Goal: Information Seeking & Learning: Learn about a topic

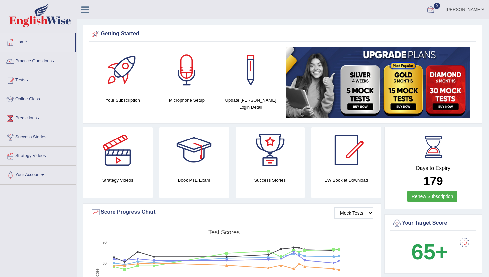
click at [440, 5] on span "0" at bounding box center [437, 6] width 7 height 6
click at [403, 29] on strong "See All Alerts" at bounding box center [389, 27] width 30 height 5
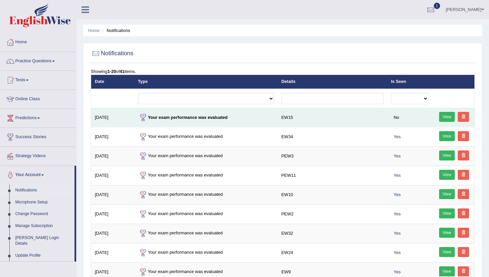
click at [449, 117] on link "View" at bounding box center [447, 117] width 16 height 10
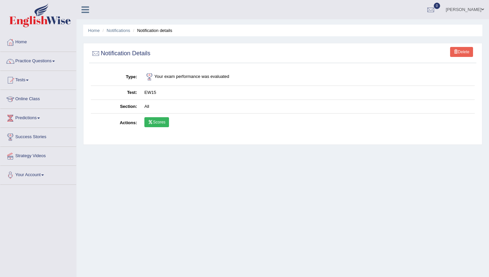
click at [165, 119] on link "Scores" at bounding box center [156, 122] width 25 height 10
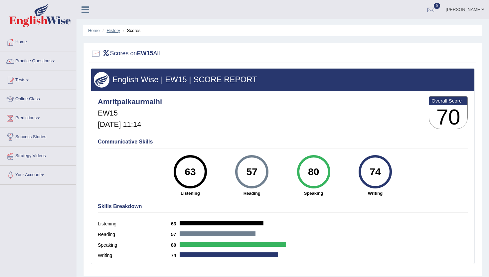
click at [113, 29] on link "History" at bounding box center [113, 30] width 13 height 5
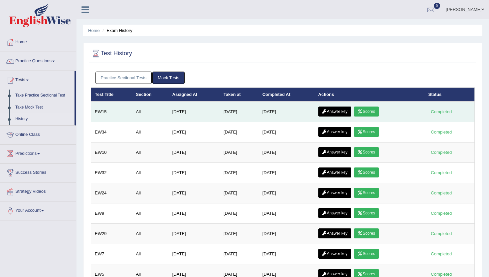
click at [345, 110] on link "Answer key" at bounding box center [334, 111] width 33 height 10
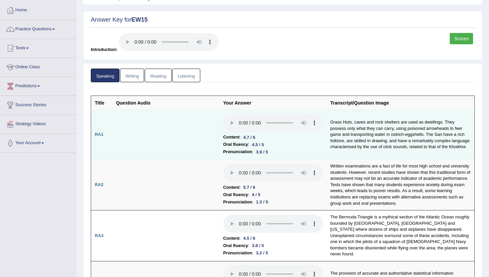
scroll to position [32, 0]
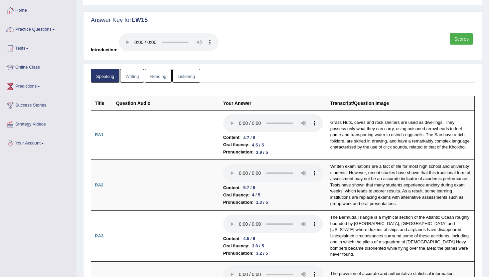
click at [135, 75] on link "Writing" at bounding box center [132, 76] width 24 height 14
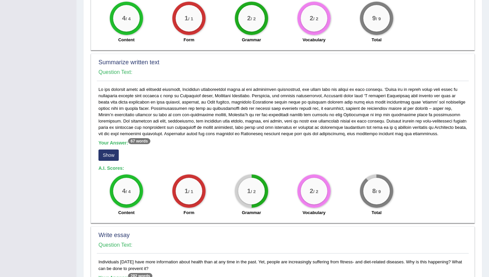
scroll to position [298, 0]
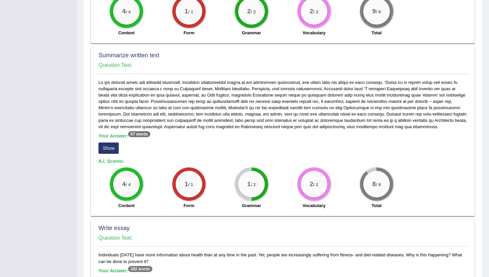
click at [109, 144] on button "Show" at bounding box center [108, 147] width 20 height 11
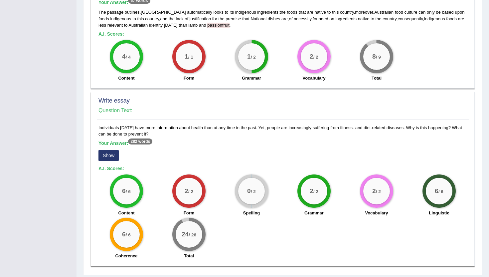
scroll to position [445, 0]
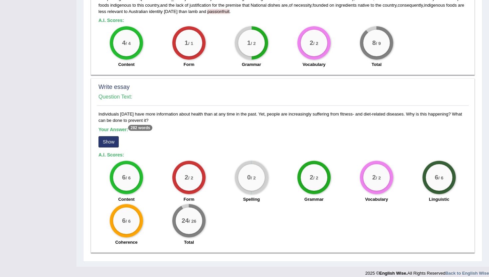
click at [112, 136] on button "Show" at bounding box center [108, 141] width 20 height 11
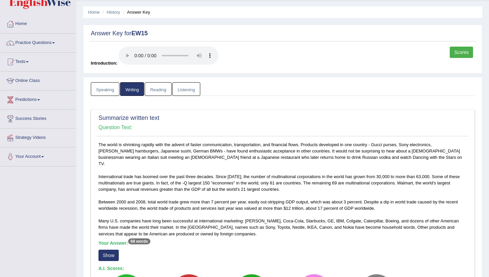
scroll to position [0, 0]
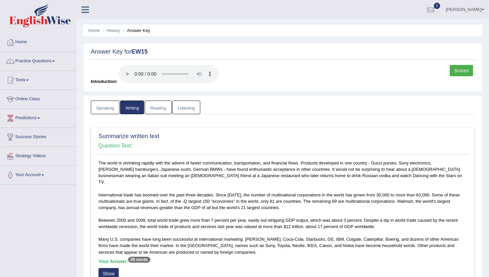
click at [157, 105] on link "Reading" at bounding box center [158, 107] width 27 height 14
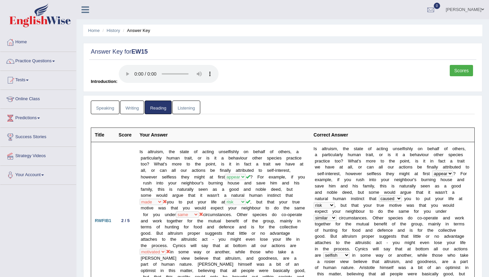
click at [186, 110] on link "Listening" at bounding box center [186, 107] width 28 height 14
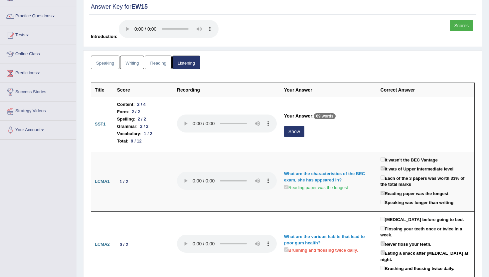
scroll to position [53, 0]
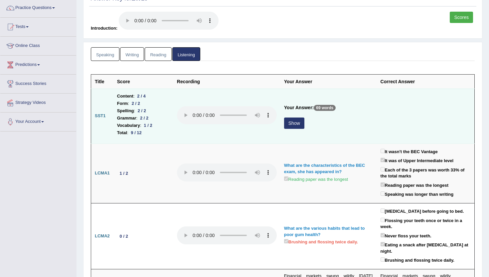
click at [296, 125] on button "Show" at bounding box center [294, 122] width 20 height 11
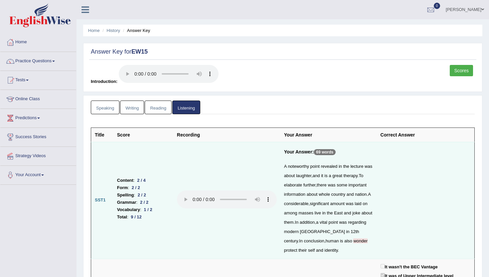
scroll to position [0, 0]
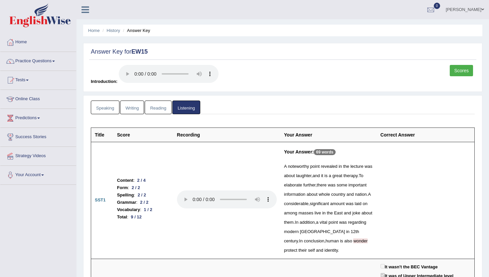
click at [465, 72] on link "Scores" at bounding box center [461, 70] width 23 height 11
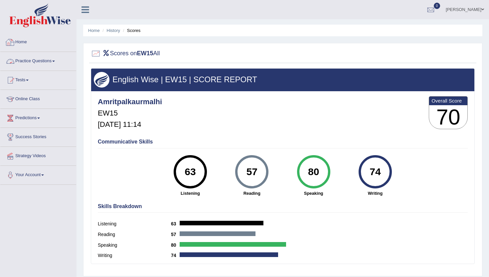
click at [19, 39] on link "Home" at bounding box center [38, 41] width 76 height 17
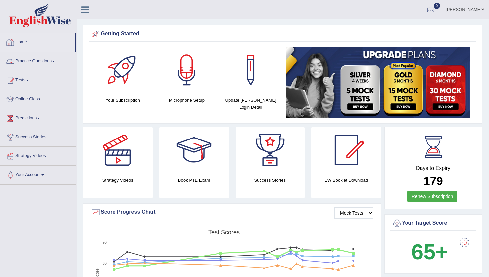
click at [21, 39] on link "Home" at bounding box center [37, 41] width 74 height 17
click at [26, 61] on link "Practice Questions" at bounding box center [38, 60] width 76 height 17
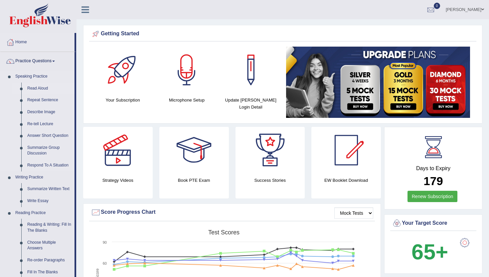
click at [45, 87] on link "Read Aloud" at bounding box center [49, 88] width 50 height 12
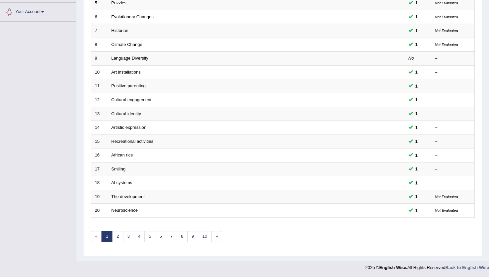
scroll to position [164, 0]
click at [144, 235] on link "5" at bounding box center [149, 235] width 11 height 11
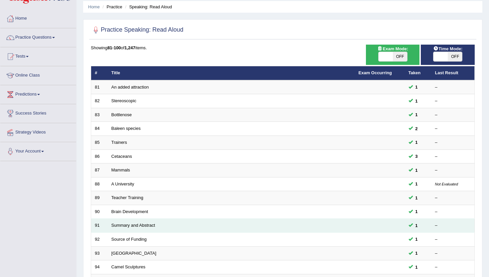
scroll to position [13, 0]
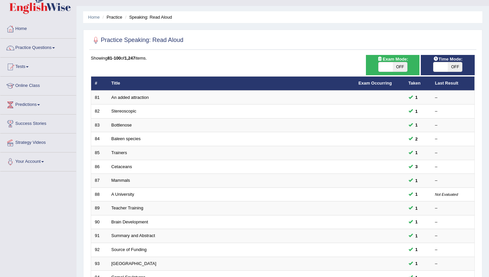
click at [382, 69] on span at bounding box center [385, 66] width 14 height 9
click at [392, 69] on span at bounding box center [385, 66] width 14 height 9
checkbox input "true"
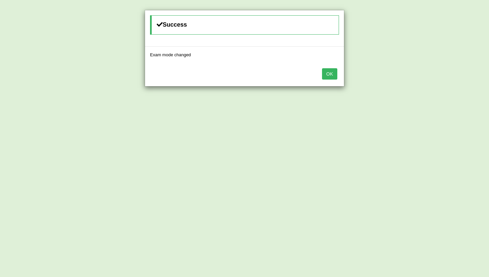
click at [333, 74] on button "OK" at bounding box center [329, 73] width 15 height 11
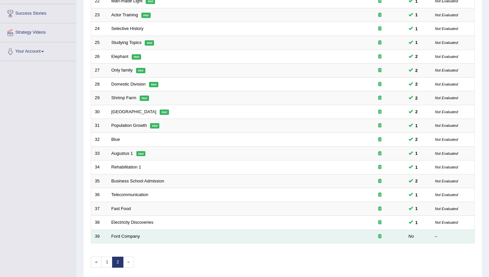
scroll to position [150, 0]
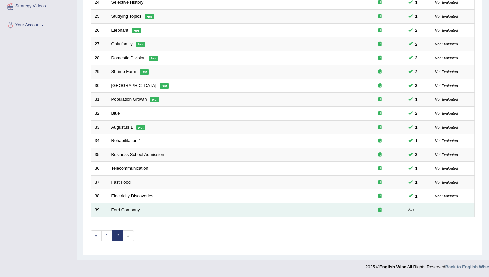
click at [117, 211] on link "Ford Company" at bounding box center [125, 209] width 29 height 5
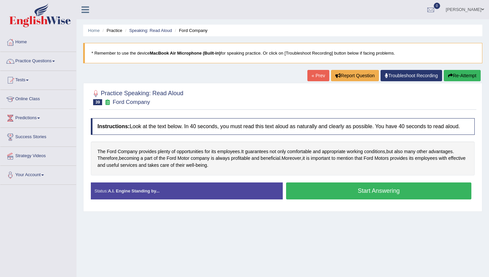
click at [307, 197] on button "Start Answering" at bounding box center [378, 190] width 185 height 17
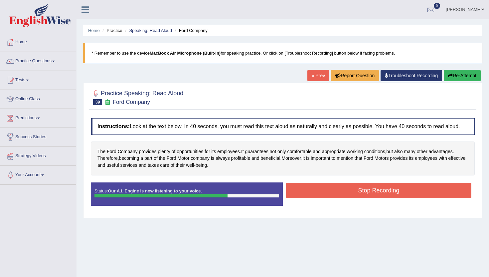
click at [307, 197] on button "Stop Recording" at bounding box center [378, 190] width 185 height 15
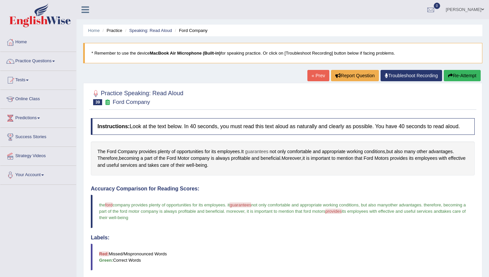
click at [258, 155] on span "guarantees" at bounding box center [256, 151] width 23 height 7
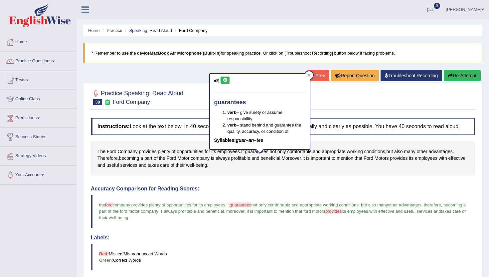
click at [226, 78] on icon at bounding box center [224, 80] width 5 height 4
click at [309, 73] on div at bounding box center [309, 75] width 8 height 8
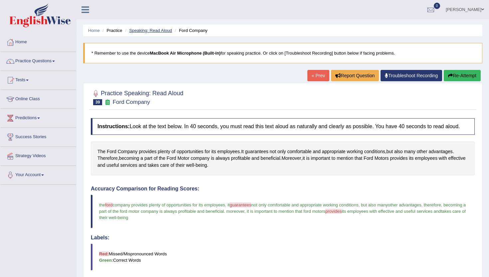
click at [141, 33] on link "Speaking: Read Aloud" at bounding box center [150, 30] width 43 height 5
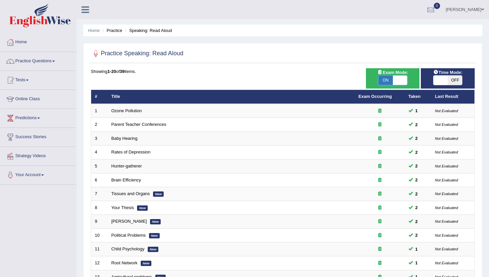
click at [397, 81] on span at bounding box center [400, 79] width 14 height 9
checkbox input "false"
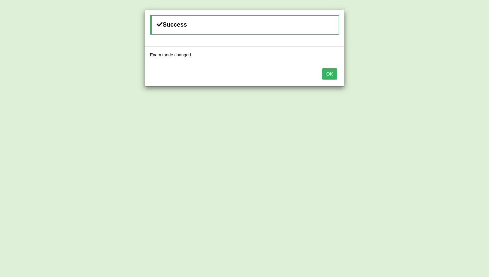
click at [331, 75] on button "OK" at bounding box center [329, 73] width 15 height 11
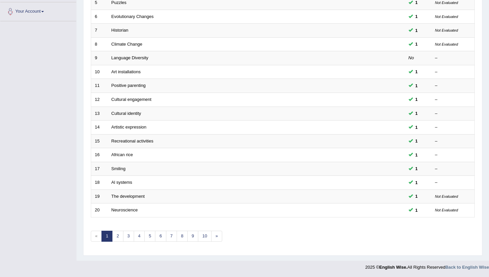
scroll to position [164, 0]
click at [207, 231] on link "10" at bounding box center [204, 235] width 13 height 11
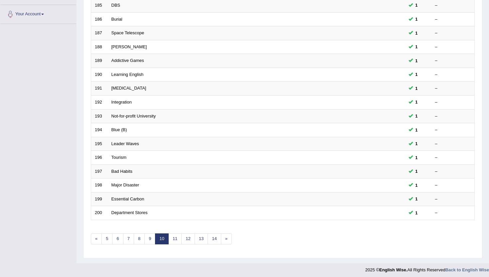
scroll to position [164, 0]
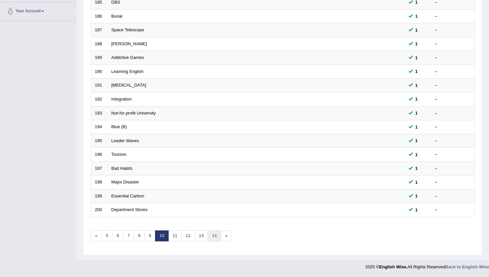
click at [212, 234] on link "14" at bounding box center [214, 235] width 13 height 11
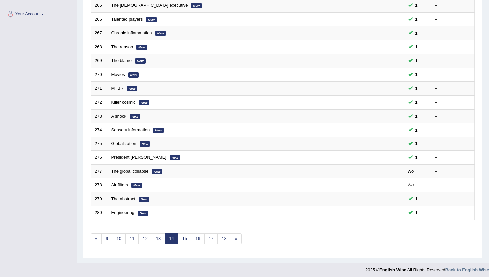
scroll to position [164, 0]
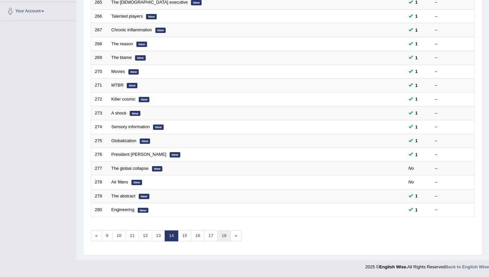
click at [220, 236] on link "18" at bounding box center [223, 235] width 13 height 11
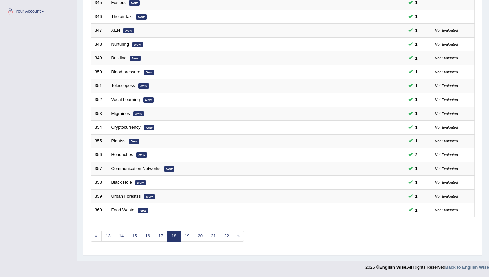
scroll to position [164, 0]
click at [223, 237] on link "22" at bounding box center [225, 235] width 13 height 11
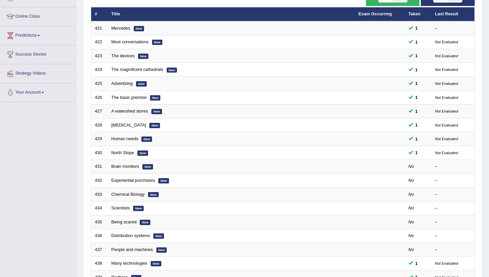
scroll to position [106, 0]
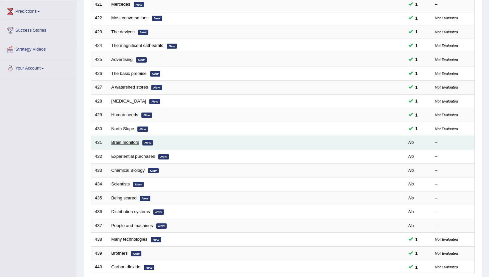
click at [127, 142] on link "Brain monitors" at bounding box center [125, 142] width 28 height 5
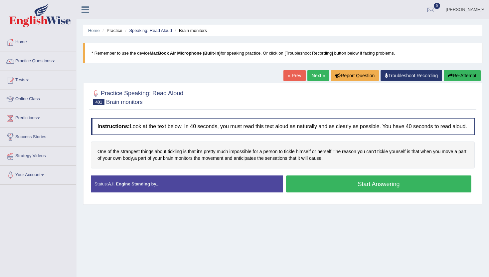
click at [328, 190] on button "Start Answering" at bounding box center [378, 183] width 185 height 17
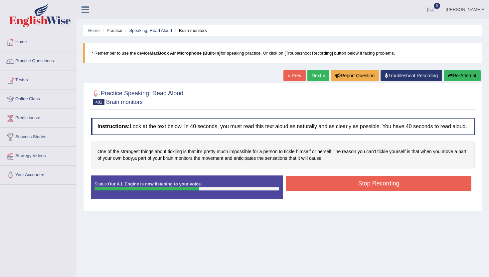
click at [328, 190] on button "Stop Recording" at bounding box center [378, 183] width 185 height 15
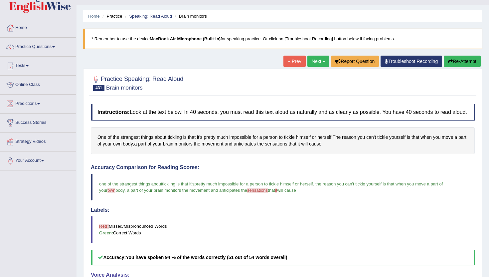
scroll to position [13, 0]
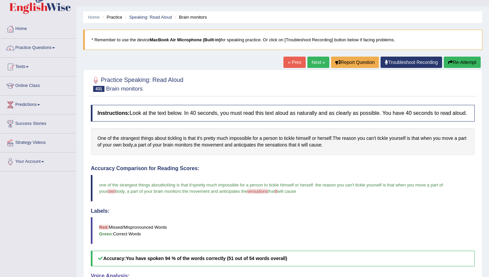
click at [315, 60] on link "Next »" at bounding box center [318, 62] width 22 height 11
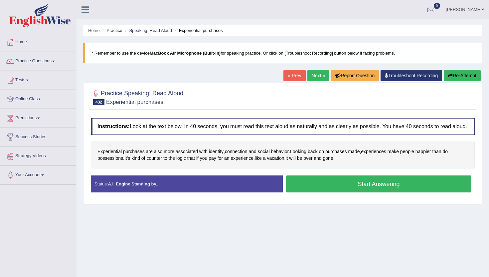
click at [310, 187] on button "Start Answering" at bounding box center [378, 183] width 185 height 17
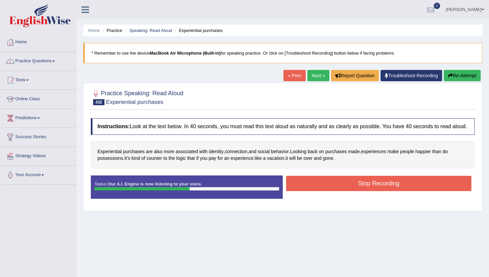
click at [310, 187] on button "Stop Recording" at bounding box center [378, 183] width 185 height 15
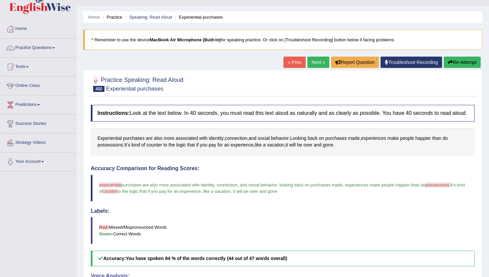
scroll to position [13, 0]
click at [313, 61] on link "Next »" at bounding box center [318, 62] width 22 height 11
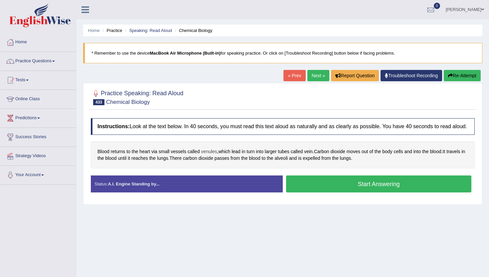
click at [211, 155] on span "venules" at bounding box center [209, 151] width 16 height 7
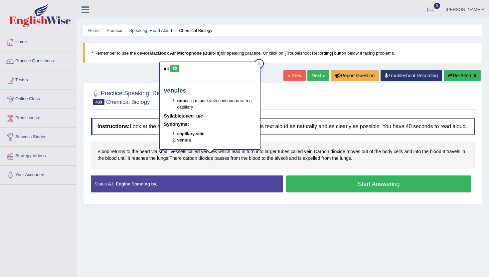
click at [176, 69] on icon at bounding box center [174, 69] width 5 height 4
click at [257, 62] on div at bounding box center [259, 64] width 8 height 8
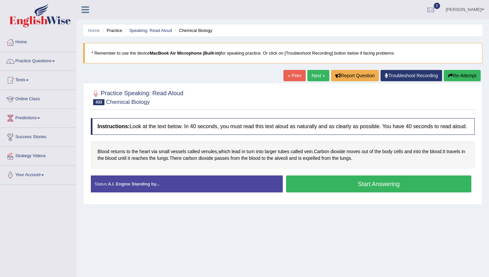
click at [314, 192] on button "Start Answering" at bounding box center [378, 183] width 185 height 17
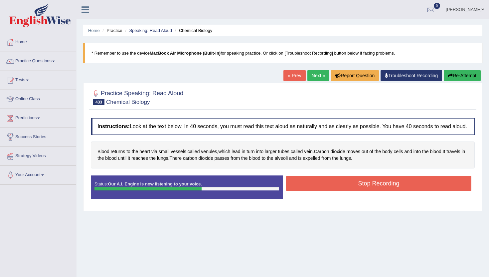
click at [314, 191] on button "Stop Recording" at bounding box center [378, 183] width 185 height 15
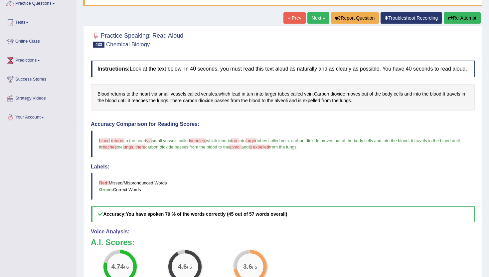
scroll to position [27, 0]
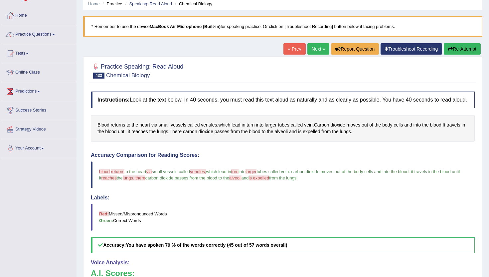
click at [316, 47] on link "Next »" at bounding box center [318, 48] width 22 height 11
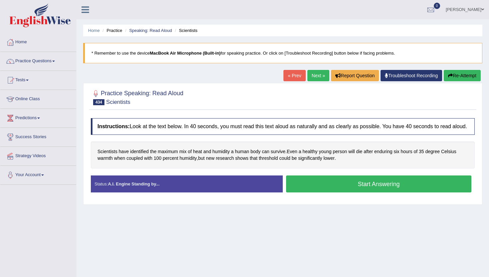
click at [304, 192] on button "Start Answering" at bounding box center [378, 183] width 185 height 17
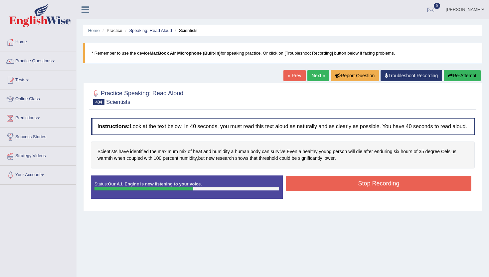
click at [304, 191] on button "Stop Recording" at bounding box center [378, 183] width 185 height 15
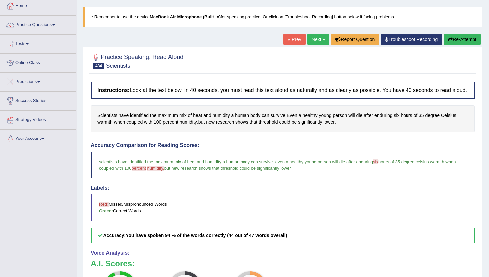
scroll to position [27, 0]
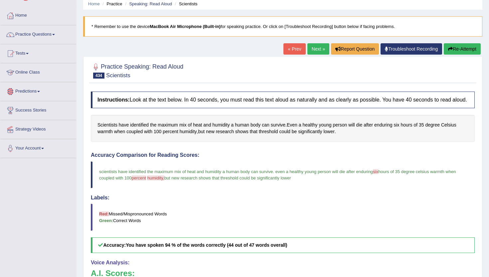
click at [313, 48] on link "Next »" at bounding box center [318, 48] width 22 height 11
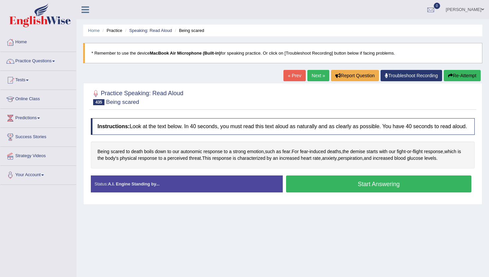
click at [351, 192] on button "Start Answering" at bounding box center [378, 183] width 185 height 17
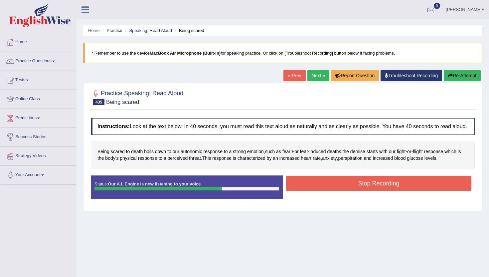
click at [351, 191] on button "Stop Recording" at bounding box center [378, 183] width 185 height 15
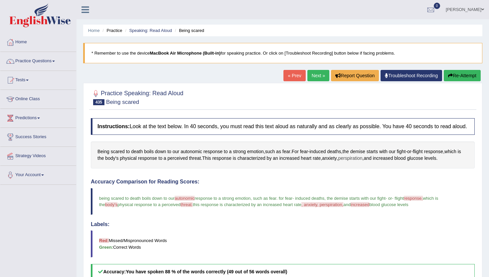
click at [361, 162] on span "perspiration" at bounding box center [350, 158] width 24 height 7
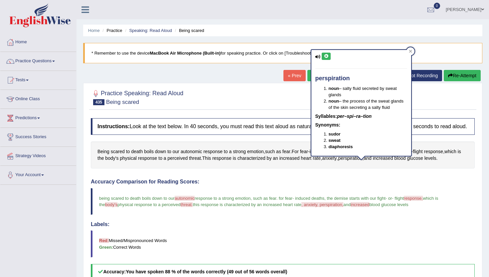
click at [328, 52] on div "perspiration noun – salty fluid secreted by sweat glands noun – the process of …" at bounding box center [361, 103] width 100 height 106
click at [327, 57] on icon at bounding box center [326, 56] width 5 height 4
click at [411, 51] on icon at bounding box center [410, 51] width 3 height 3
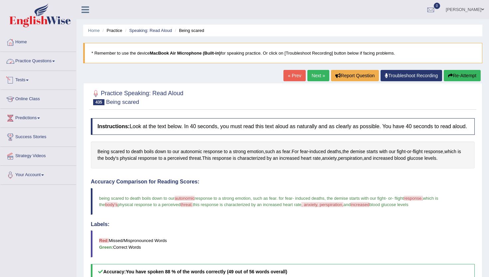
click at [38, 57] on link "Practice Questions" at bounding box center [38, 60] width 76 height 17
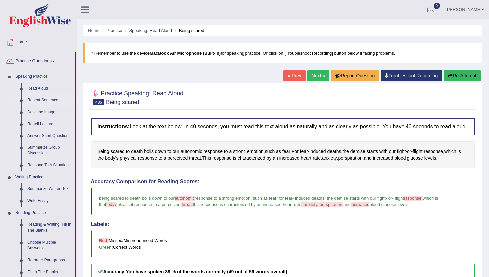
click at [50, 100] on link "Repeat Sentence" at bounding box center [49, 100] width 50 height 12
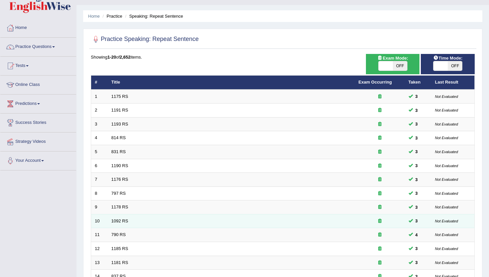
scroll to position [13, 0]
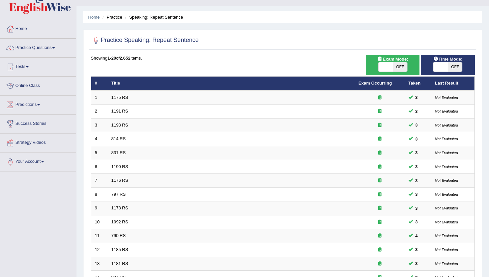
click at [390, 67] on span at bounding box center [385, 66] width 14 height 9
checkbox input "true"
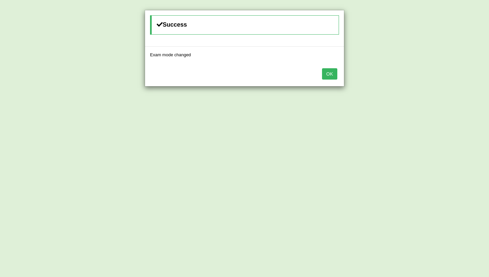
click at [329, 76] on button "OK" at bounding box center [329, 73] width 15 height 11
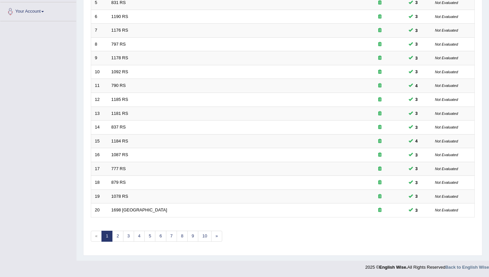
scroll to position [164, 0]
click at [174, 237] on link "7" at bounding box center [171, 235] width 11 height 11
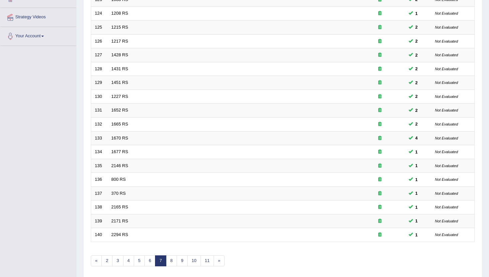
scroll to position [146, 0]
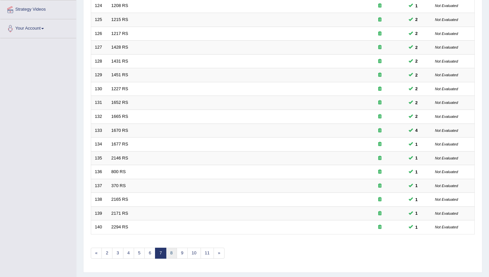
click at [169, 253] on link "8" at bounding box center [171, 252] width 11 height 11
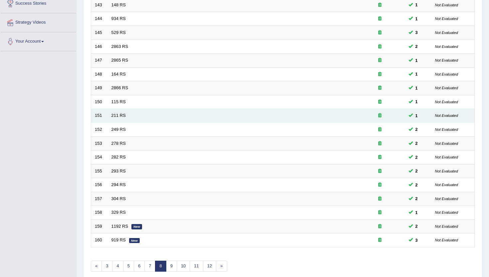
scroll to position [133, 0]
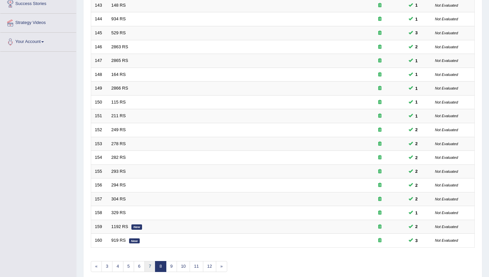
click at [147, 271] on link "7" at bounding box center [149, 266] width 11 height 11
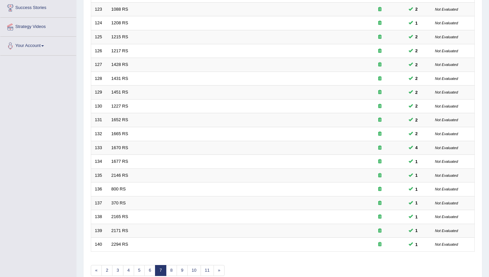
scroll to position [129, 0]
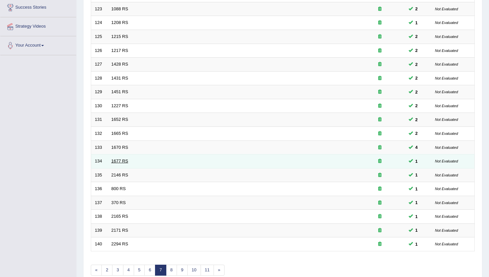
click at [115, 162] on link "1677 RS" at bounding box center [119, 160] width 17 height 5
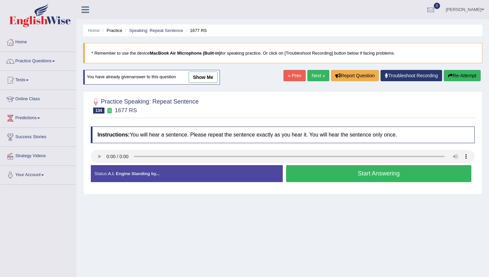
click at [324, 167] on button "Start Answering" at bounding box center [378, 173] width 185 height 17
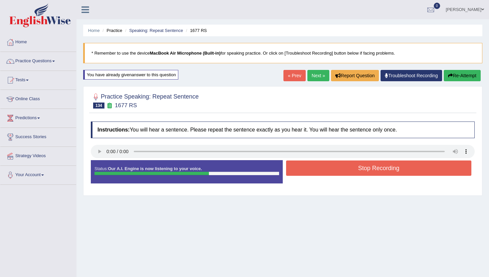
click at [324, 167] on button "Stop Recording" at bounding box center [378, 167] width 185 height 15
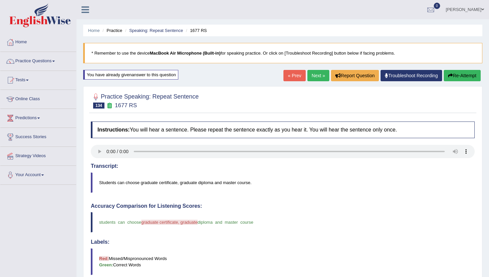
click at [312, 78] on link "Next »" at bounding box center [318, 75] width 22 height 11
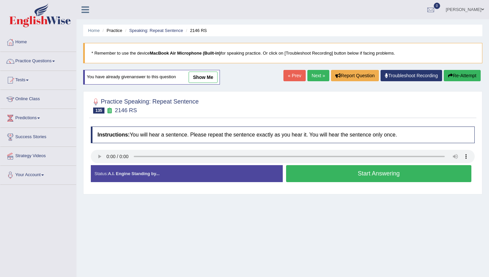
click at [348, 175] on button "Start Answering" at bounding box center [378, 173] width 185 height 17
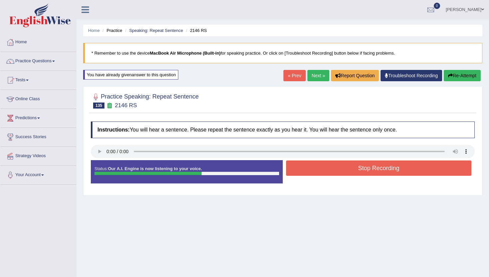
click at [348, 174] on button "Stop Recording" at bounding box center [378, 167] width 185 height 15
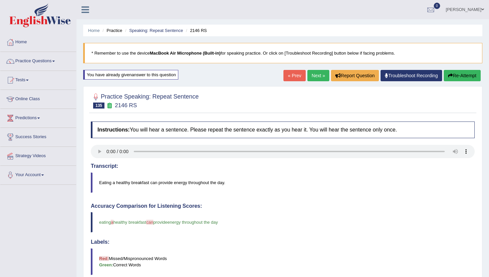
click at [319, 70] on div "Home Practice Speaking: Repeat Sentence 2146 RS * Remember to use the device Ma…" at bounding box center [282, 218] width 412 height 436
click at [300, 74] on link "« Prev" at bounding box center [294, 75] width 22 height 11
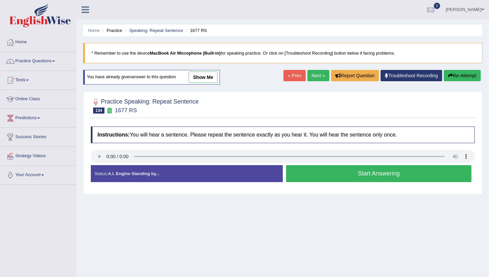
click at [313, 75] on link "Next »" at bounding box center [318, 75] width 22 height 11
click at [342, 175] on button "Start Answering" at bounding box center [378, 173] width 185 height 17
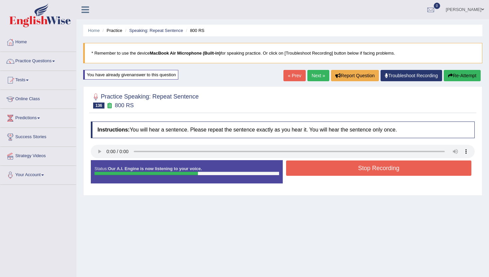
click at [343, 171] on button "Stop Recording" at bounding box center [378, 167] width 185 height 15
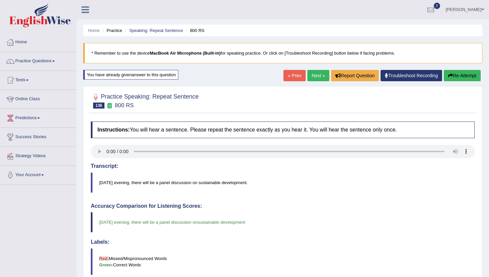
click at [310, 74] on link "Next »" at bounding box center [318, 75] width 22 height 11
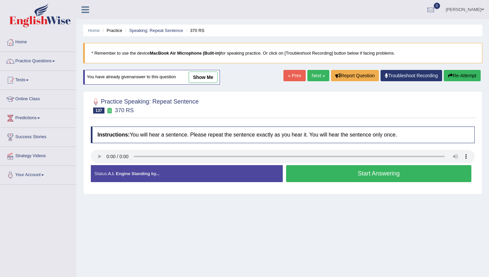
click at [390, 175] on button "Start Answering" at bounding box center [378, 173] width 185 height 17
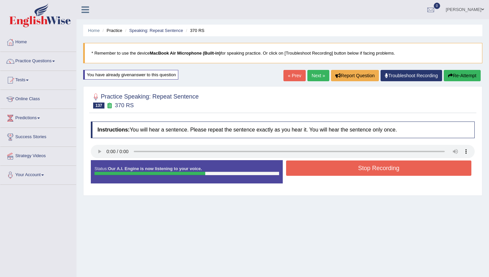
click at [390, 169] on button "Stop Recording" at bounding box center [378, 167] width 185 height 15
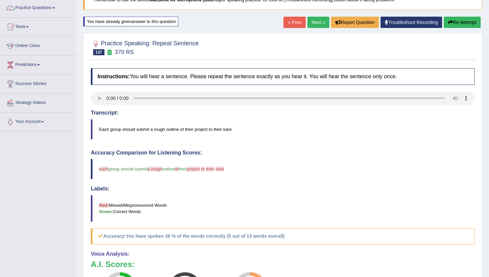
scroll to position [43, 0]
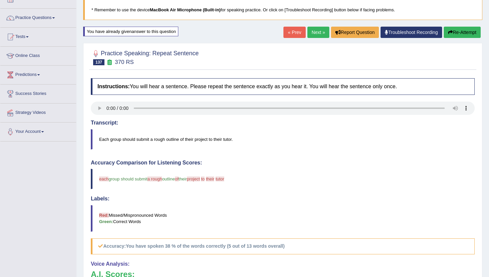
click at [312, 30] on link "Next »" at bounding box center [318, 32] width 22 height 11
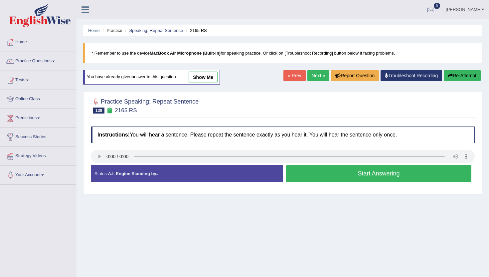
click at [350, 174] on button "Start Answering" at bounding box center [378, 173] width 185 height 17
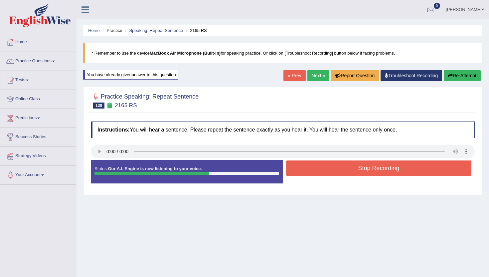
click at [350, 174] on button "Stop Recording" at bounding box center [378, 167] width 185 height 15
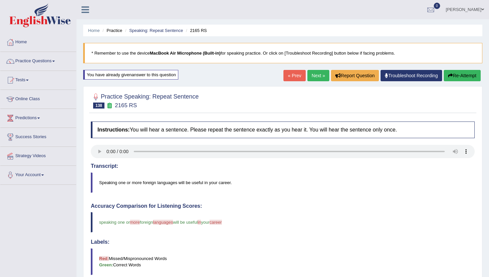
click at [318, 72] on link "Next »" at bounding box center [318, 75] width 22 height 11
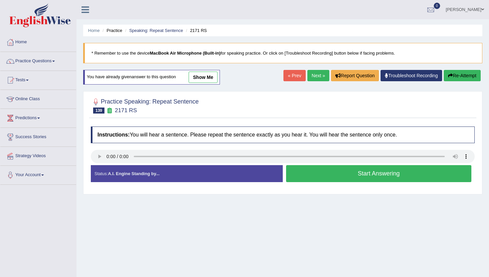
click at [295, 167] on button "Start Answering" at bounding box center [378, 173] width 185 height 17
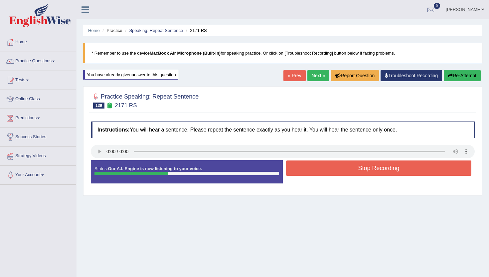
click at [295, 167] on button "Stop Recording" at bounding box center [378, 167] width 185 height 15
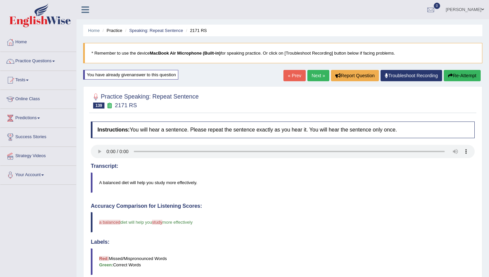
click at [314, 77] on link "Next »" at bounding box center [318, 75] width 22 height 11
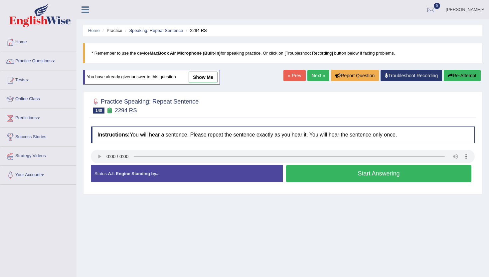
click at [348, 169] on button "Start Answering" at bounding box center [378, 173] width 185 height 17
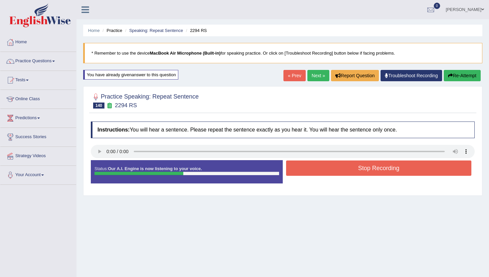
click at [348, 169] on button "Stop Recording" at bounding box center [378, 167] width 185 height 15
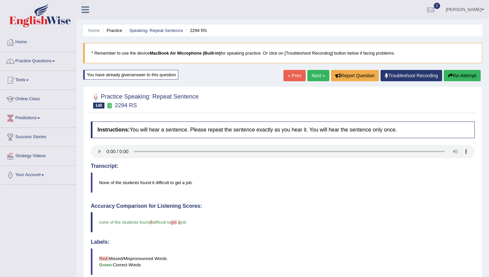
click at [319, 73] on link "Next »" at bounding box center [318, 75] width 22 height 11
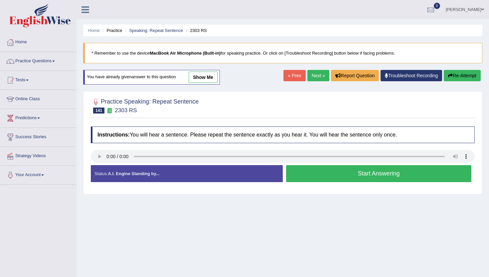
click at [323, 177] on button "Start Answering" at bounding box center [378, 173] width 185 height 17
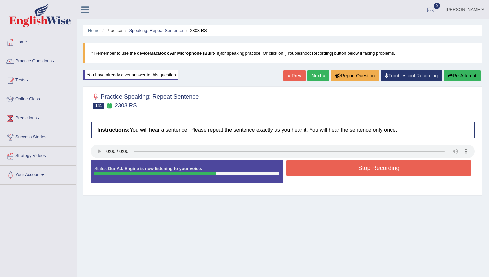
click at [325, 170] on button "Stop Recording" at bounding box center [378, 167] width 185 height 15
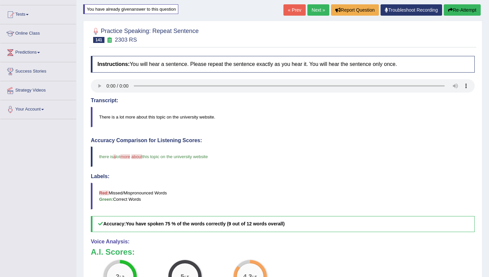
scroll to position [67, 0]
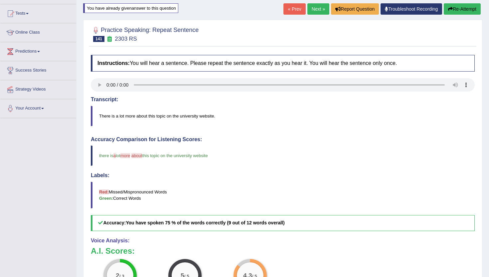
click at [312, 9] on link "Next »" at bounding box center [318, 8] width 22 height 11
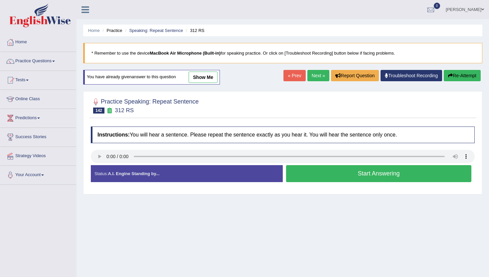
click at [316, 174] on button "Start Answering" at bounding box center [378, 173] width 185 height 17
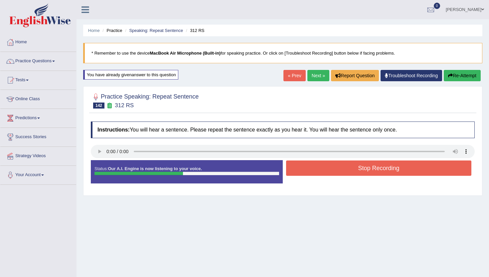
click at [316, 174] on button "Stop Recording" at bounding box center [378, 167] width 185 height 15
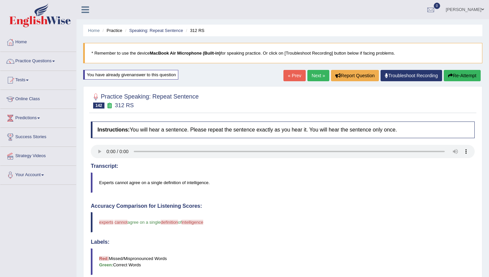
click at [311, 77] on link "Next »" at bounding box center [318, 75] width 22 height 11
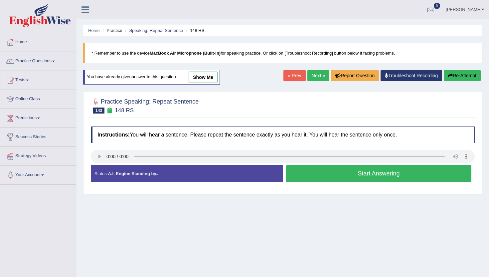
click at [302, 169] on button "Start Answering" at bounding box center [378, 173] width 185 height 17
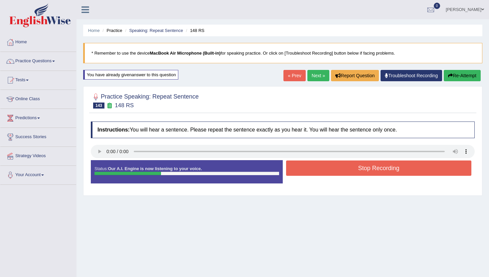
click at [302, 169] on button "Stop Recording" at bounding box center [378, 167] width 185 height 15
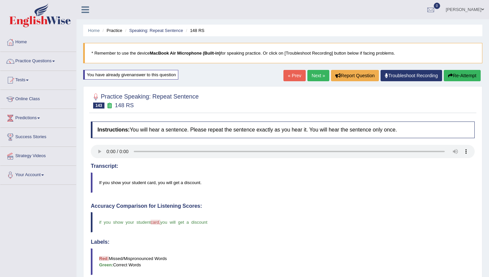
click at [317, 74] on link "Next »" at bounding box center [318, 75] width 22 height 11
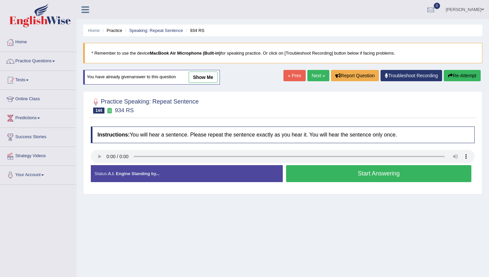
click at [300, 175] on button "Start Answering" at bounding box center [378, 173] width 185 height 17
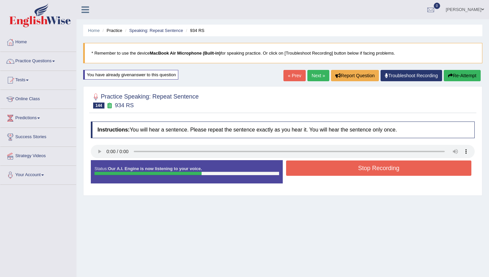
click at [312, 171] on button "Stop Recording" at bounding box center [378, 167] width 185 height 15
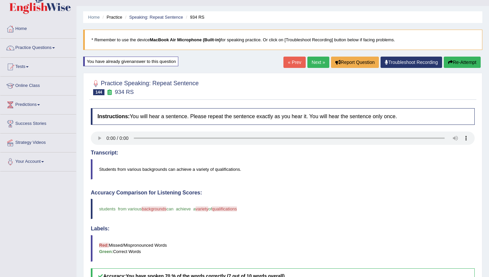
scroll to position [13, 0]
click at [313, 59] on link "Next »" at bounding box center [318, 62] width 22 height 11
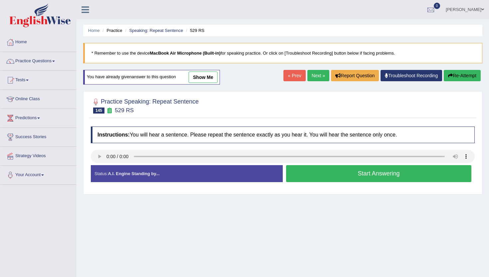
click at [328, 174] on button "Start Answering" at bounding box center [378, 173] width 185 height 17
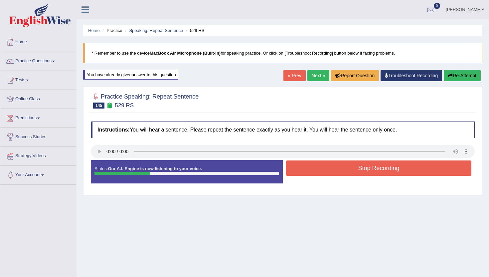
click at [313, 169] on button "Stop Recording" at bounding box center [378, 167] width 185 height 15
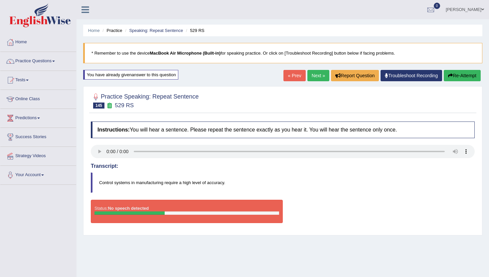
click at [317, 74] on link "Next »" at bounding box center [318, 75] width 22 height 11
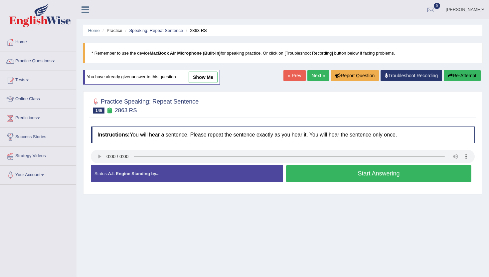
click at [324, 171] on button "Start Answering" at bounding box center [378, 173] width 185 height 17
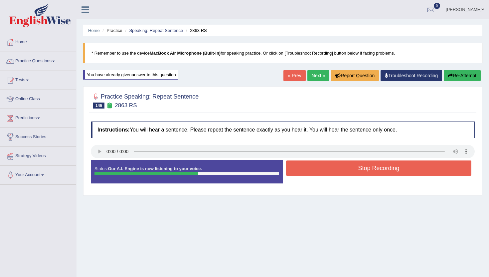
click at [324, 171] on button "Stop Recording" at bounding box center [378, 167] width 185 height 15
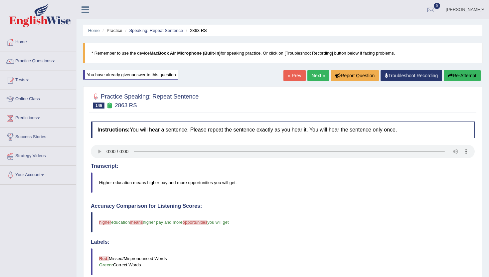
click at [312, 74] on link "Next »" at bounding box center [318, 75] width 22 height 11
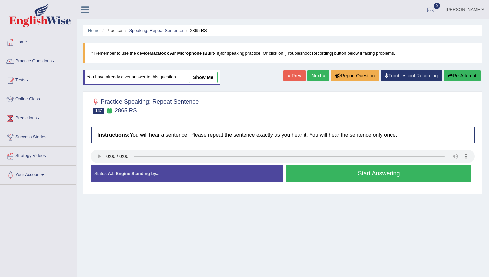
click at [304, 173] on button "Start Answering" at bounding box center [378, 173] width 185 height 17
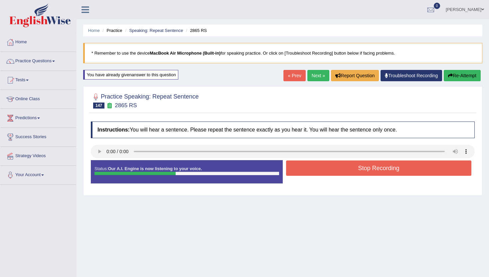
click at [304, 173] on button "Stop Recording" at bounding box center [378, 167] width 185 height 15
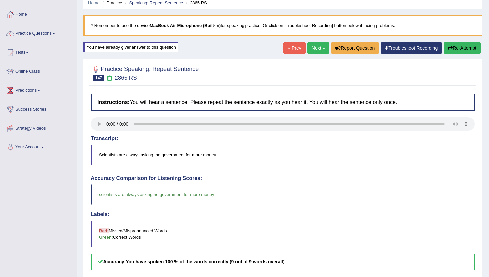
scroll to position [27, 0]
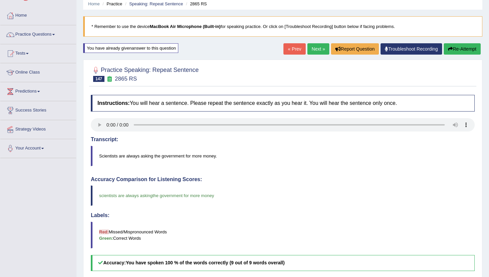
click at [315, 46] on link "Next »" at bounding box center [318, 48] width 22 height 11
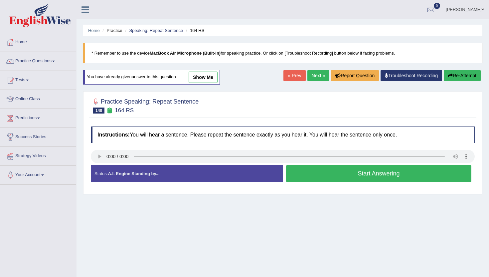
click at [349, 175] on button "Start Answering" at bounding box center [378, 173] width 185 height 17
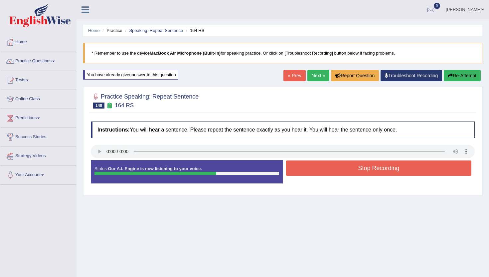
click at [349, 171] on button "Stop Recording" at bounding box center [378, 167] width 185 height 15
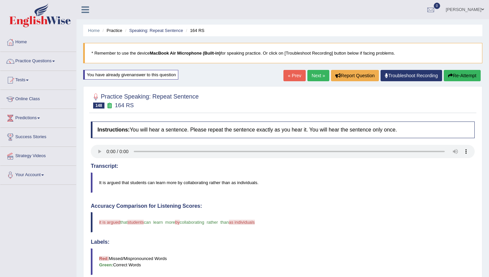
click at [312, 75] on link "Next »" at bounding box center [318, 75] width 22 height 11
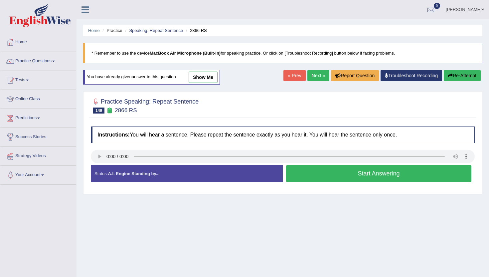
click at [312, 170] on button "Start Answering" at bounding box center [378, 173] width 185 height 17
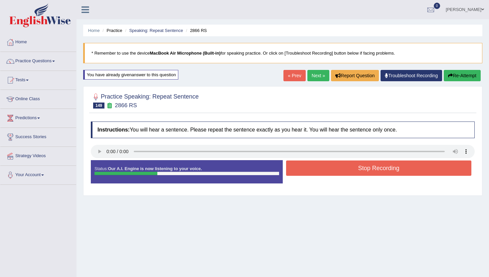
click at [312, 170] on button "Stop Recording" at bounding box center [378, 167] width 185 height 15
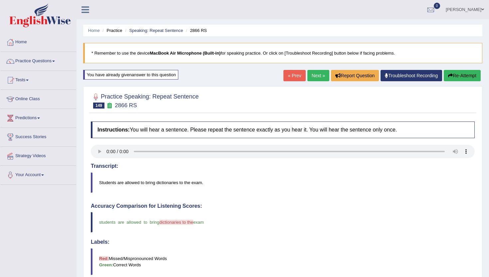
click at [314, 77] on link "Next »" at bounding box center [318, 75] width 22 height 11
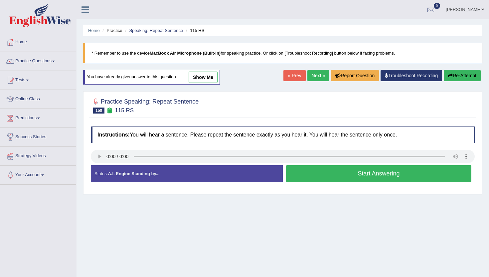
click at [334, 182] on button "Start Answering" at bounding box center [378, 173] width 185 height 17
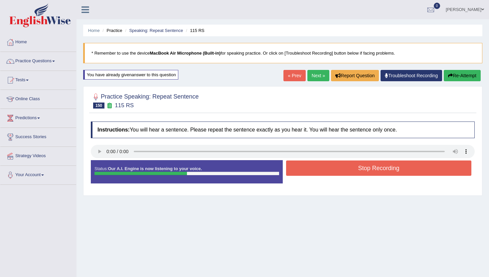
click at [333, 175] on button "Stop Recording" at bounding box center [378, 167] width 185 height 15
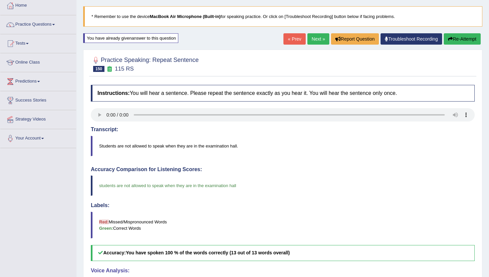
scroll to position [27, 0]
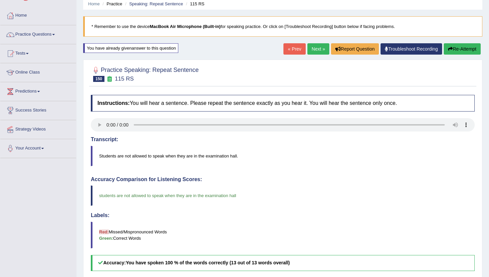
click at [314, 50] on link "Next »" at bounding box center [318, 48] width 22 height 11
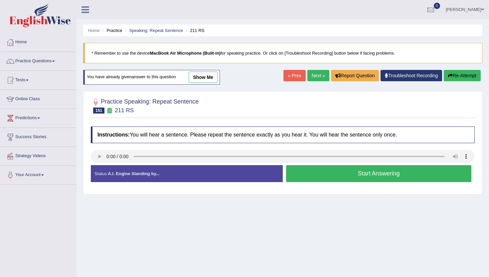
click at [328, 177] on button "Start Answering" at bounding box center [378, 173] width 185 height 17
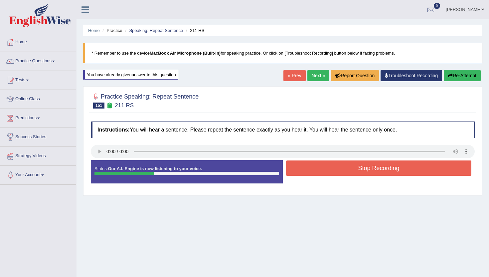
click at [328, 172] on button "Stop Recording" at bounding box center [378, 167] width 185 height 15
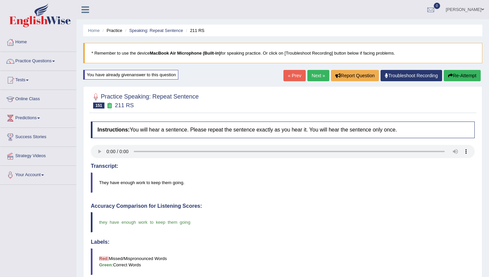
click at [318, 74] on link "Next »" at bounding box center [318, 75] width 22 height 11
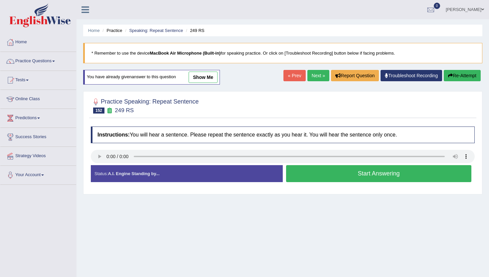
click at [375, 174] on button "Start Answering" at bounding box center [378, 173] width 185 height 17
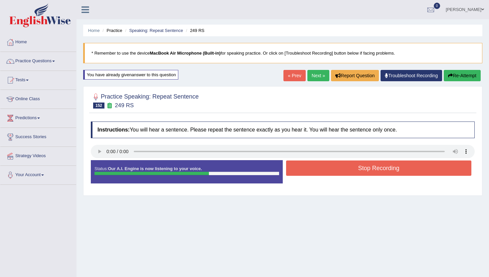
click at [374, 167] on button "Stop Recording" at bounding box center [378, 167] width 185 height 15
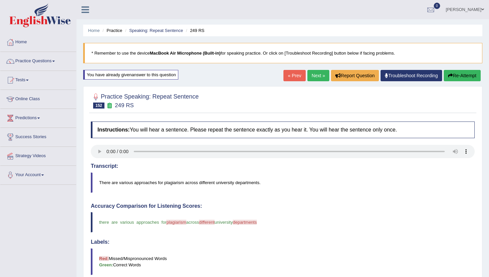
click at [313, 74] on link "Next »" at bounding box center [318, 75] width 22 height 11
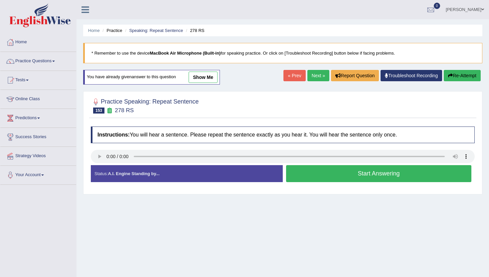
click at [352, 171] on button "Start Answering" at bounding box center [378, 173] width 185 height 17
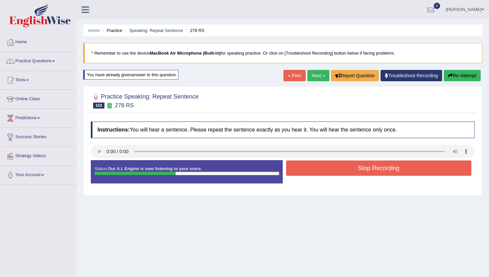
click at [352, 171] on button "Stop Recording" at bounding box center [378, 167] width 185 height 15
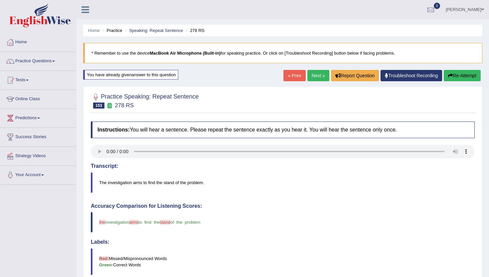
click at [312, 76] on link "Next »" at bounding box center [318, 75] width 22 height 11
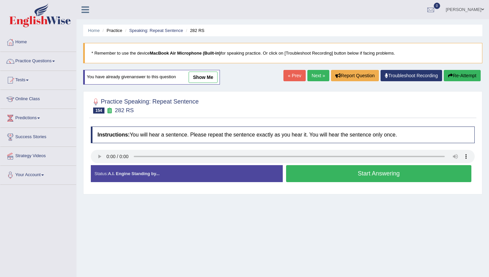
click at [310, 175] on button "Start Answering" at bounding box center [378, 173] width 185 height 17
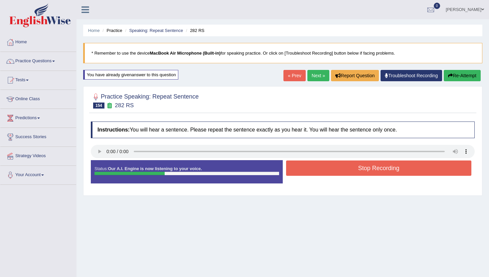
click at [310, 171] on button "Stop Recording" at bounding box center [378, 167] width 185 height 15
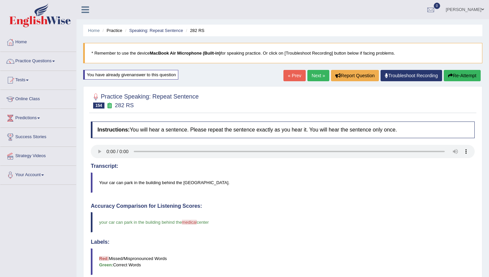
click at [312, 70] on link "Next »" at bounding box center [318, 75] width 22 height 11
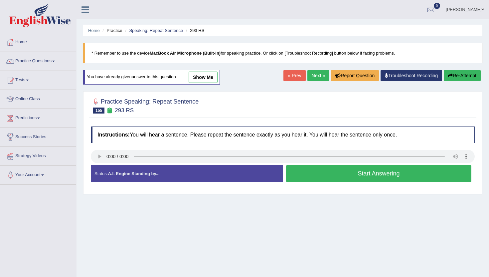
click at [302, 175] on button "Start Answering" at bounding box center [378, 173] width 185 height 17
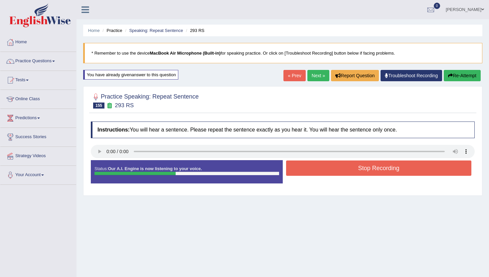
click at [302, 175] on button "Stop Recording" at bounding box center [378, 167] width 185 height 15
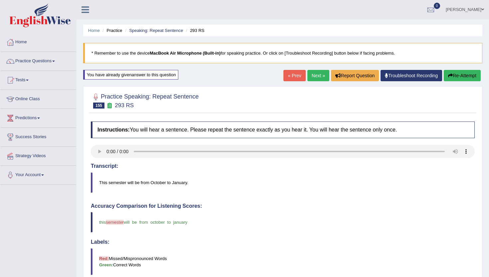
click at [310, 72] on link "Next »" at bounding box center [318, 75] width 22 height 11
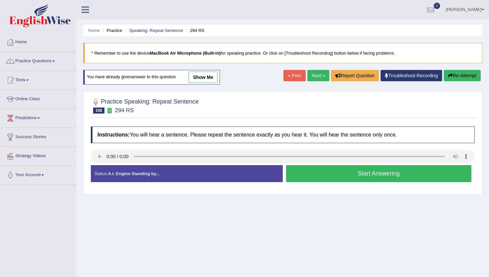
click at [306, 175] on button "Start Answering" at bounding box center [378, 173] width 185 height 17
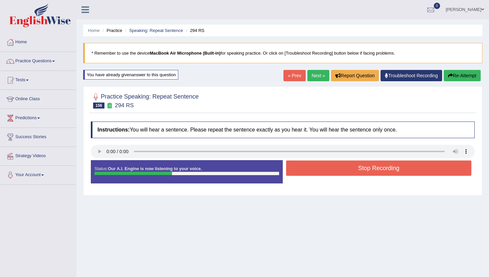
click at [306, 175] on button "Stop Recording" at bounding box center [378, 167] width 185 height 15
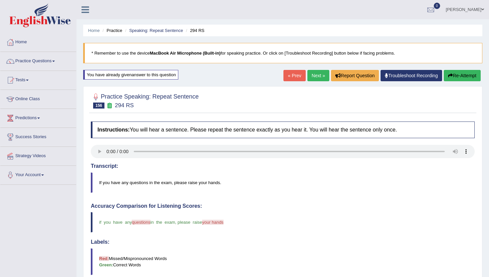
click at [311, 76] on link "Next »" at bounding box center [318, 75] width 22 height 11
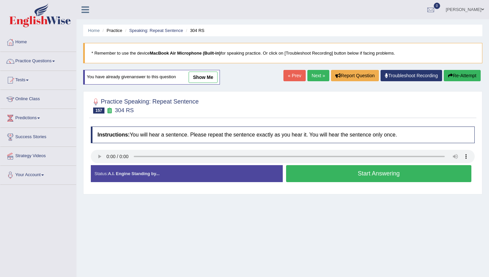
click at [364, 170] on button "Start Answering" at bounding box center [378, 173] width 185 height 17
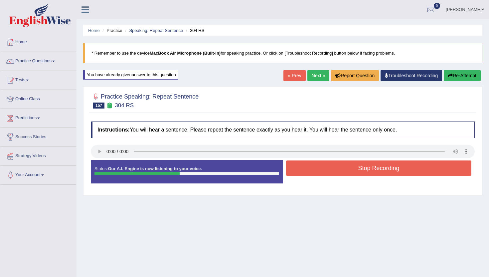
click at [364, 170] on button "Stop Recording" at bounding box center [378, 167] width 185 height 15
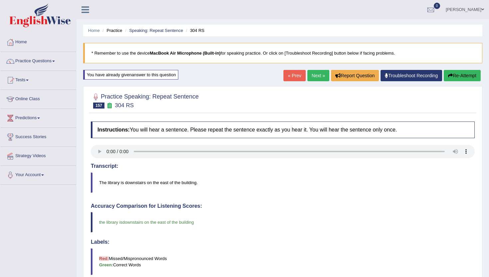
click at [312, 70] on link "Next »" at bounding box center [318, 75] width 22 height 11
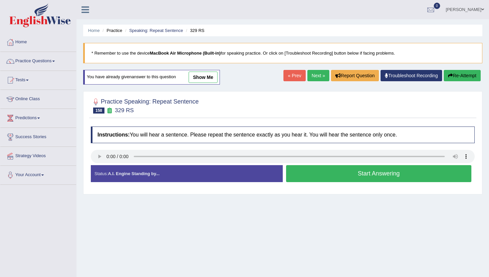
click at [299, 175] on button "Start Answering" at bounding box center [378, 173] width 185 height 17
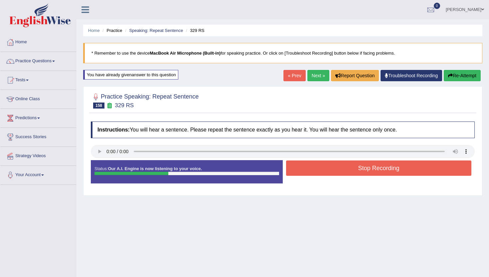
click at [299, 175] on button "Stop Recording" at bounding box center [378, 167] width 185 height 15
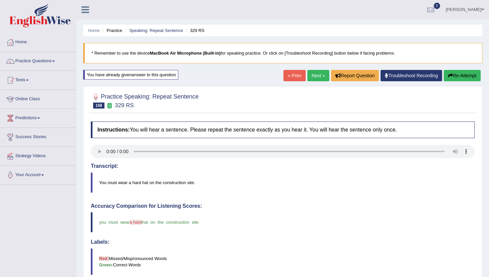
click at [315, 73] on link "Next »" at bounding box center [318, 75] width 22 height 11
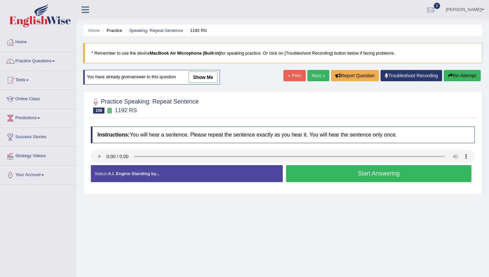
click at [309, 176] on button "Start Answering" at bounding box center [378, 173] width 185 height 17
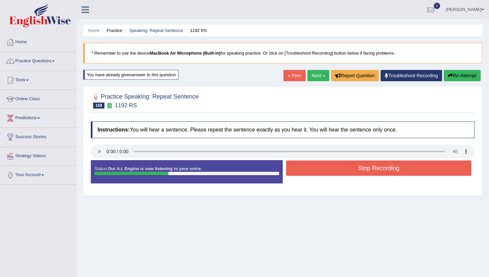
click at [312, 171] on button "Stop Recording" at bounding box center [378, 167] width 185 height 15
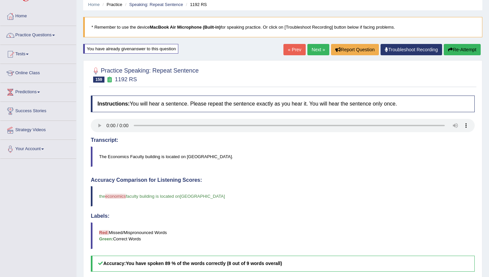
scroll to position [13, 0]
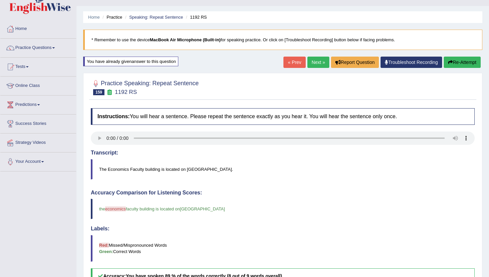
click at [309, 64] on link "Next »" at bounding box center [318, 62] width 22 height 11
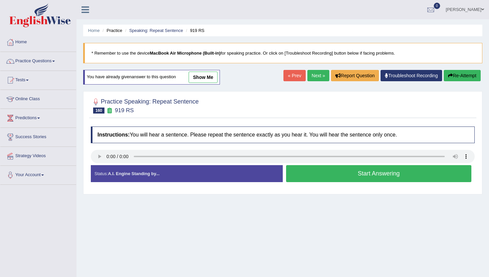
click at [339, 173] on button "Start Answering" at bounding box center [378, 173] width 185 height 17
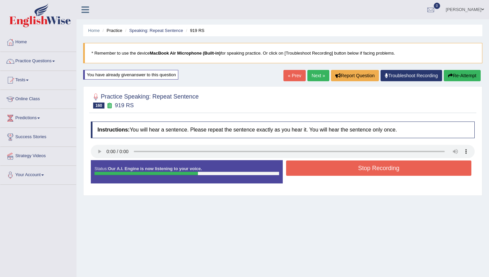
click at [339, 171] on button "Stop Recording" at bounding box center [378, 167] width 185 height 15
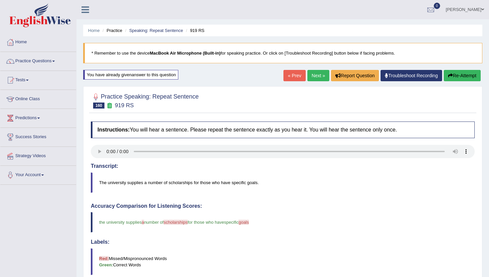
click at [314, 73] on link "Next »" at bounding box center [318, 75] width 22 height 11
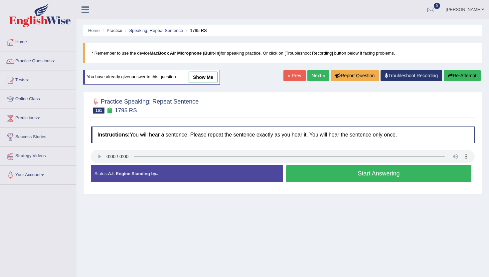
click at [323, 170] on button "Start Answering" at bounding box center [378, 173] width 185 height 17
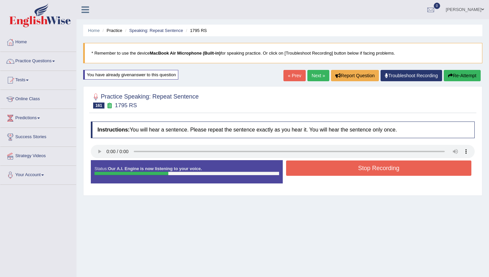
click at [323, 170] on button "Stop Recording" at bounding box center [378, 167] width 185 height 15
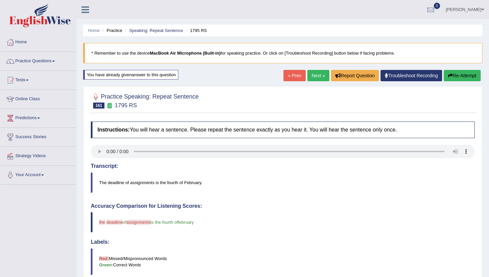
click at [312, 76] on link "Next »" at bounding box center [318, 75] width 22 height 11
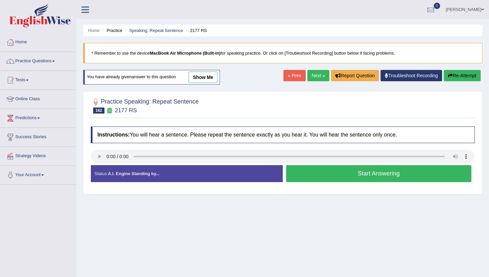
click at [307, 165] on button "Start Answering" at bounding box center [378, 173] width 185 height 17
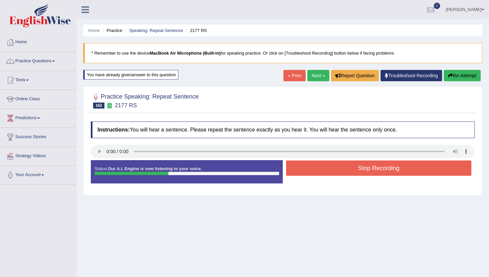
click at [307, 165] on button "Stop Recording" at bounding box center [378, 167] width 185 height 15
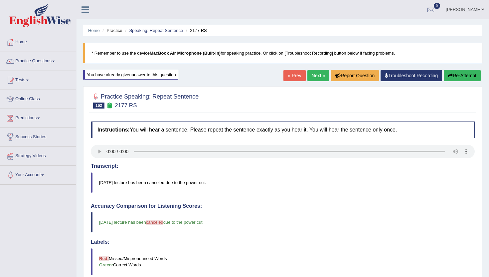
click at [317, 71] on link "Next »" at bounding box center [318, 75] width 22 height 11
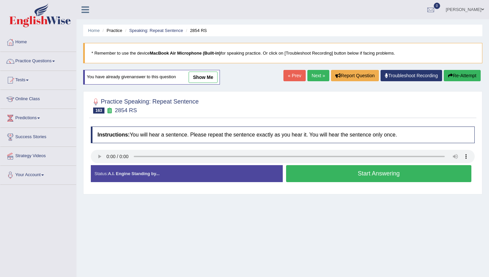
click at [338, 171] on button "Start Answering" at bounding box center [378, 173] width 185 height 17
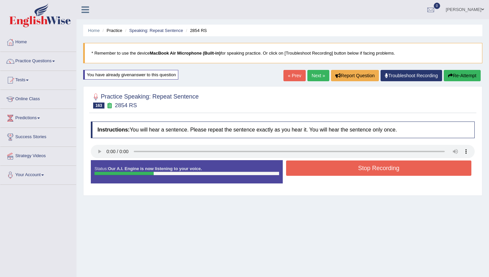
click at [338, 171] on button "Stop Recording" at bounding box center [378, 167] width 185 height 15
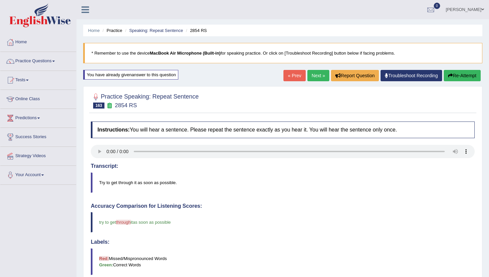
click at [318, 68] on div "Home Practice Speaking: Repeat Sentence 2854 RS * Remember to use the device Ma…" at bounding box center [282, 218] width 412 height 436
click at [312, 80] on link "Next »" at bounding box center [318, 75] width 22 height 11
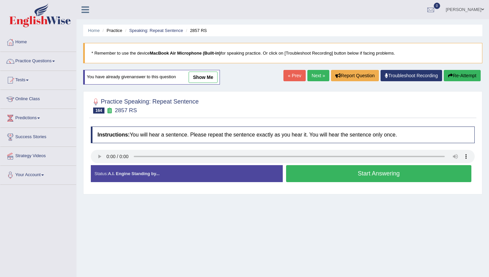
click at [311, 175] on button "Start Answering" at bounding box center [378, 173] width 185 height 17
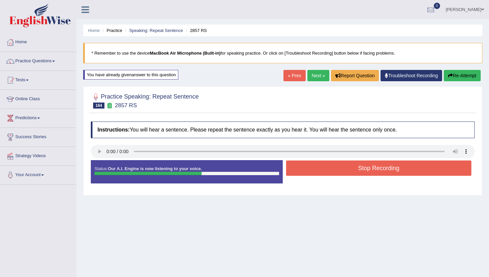
click at [313, 169] on button "Stop Recording" at bounding box center [378, 167] width 185 height 15
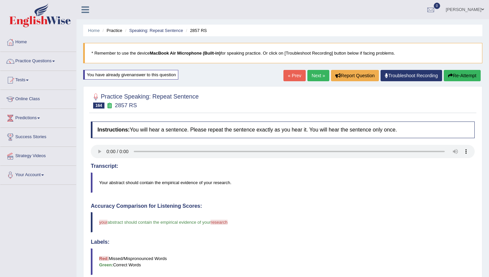
click at [316, 74] on link "Next »" at bounding box center [318, 75] width 22 height 11
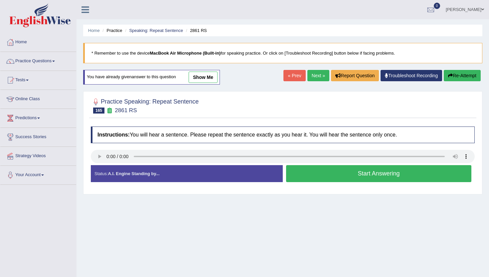
click at [330, 169] on button "Start Answering" at bounding box center [378, 173] width 185 height 17
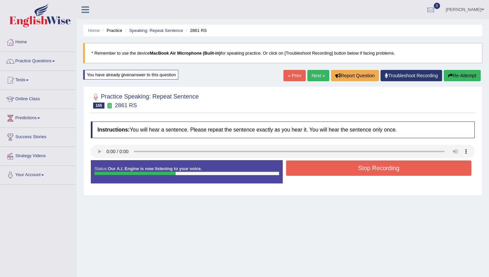
click at [330, 169] on button "Stop Recording" at bounding box center [378, 167] width 185 height 15
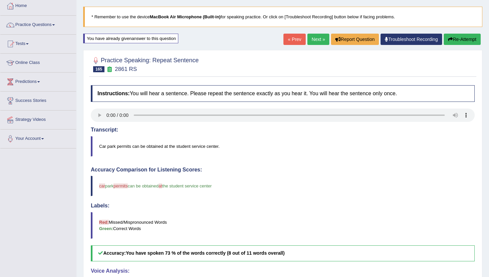
scroll to position [27, 0]
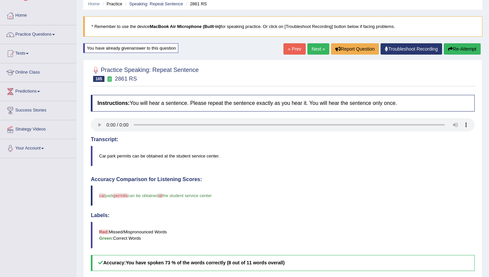
click at [313, 50] on link "Next »" at bounding box center [318, 48] width 22 height 11
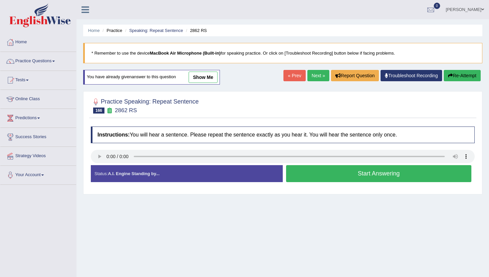
click at [298, 185] on div "Status: A.I. Engine Standing by... Start Answering Stop Recording" at bounding box center [283, 177] width 384 height 24
click at [303, 172] on button "Start Answering" at bounding box center [378, 173] width 185 height 17
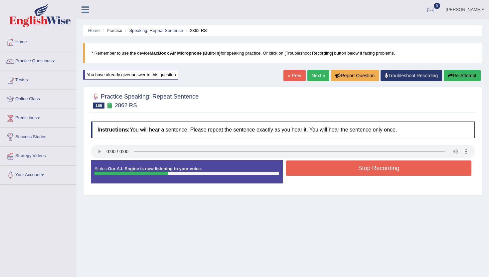
click at [303, 172] on button "Stop Recording" at bounding box center [378, 167] width 185 height 15
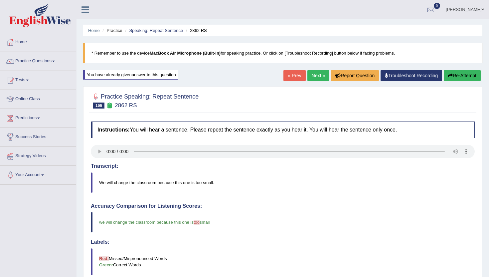
click at [313, 78] on link "Next »" at bounding box center [318, 75] width 22 height 11
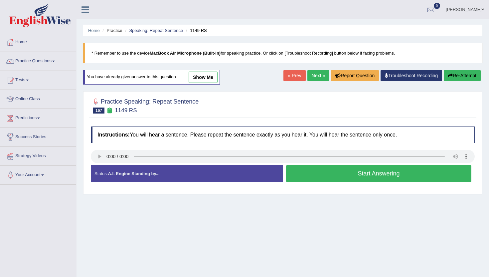
click at [344, 177] on button "Start Answering" at bounding box center [378, 173] width 185 height 17
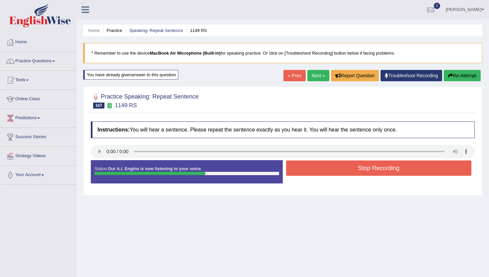
click at [344, 163] on button "Stop Recording" at bounding box center [378, 167] width 185 height 15
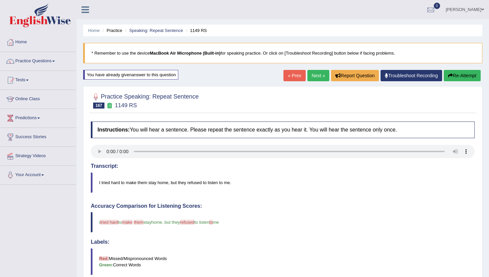
click at [314, 75] on link "Next »" at bounding box center [318, 75] width 22 height 11
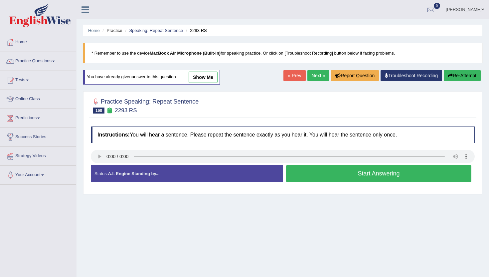
click at [325, 178] on button "Start Answering" at bounding box center [378, 173] width 185 height 17
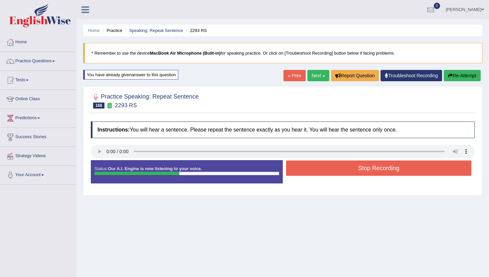
click at [327, 171] on button "Stop Recording" at bounding box center [378, 167] width 185 height 15
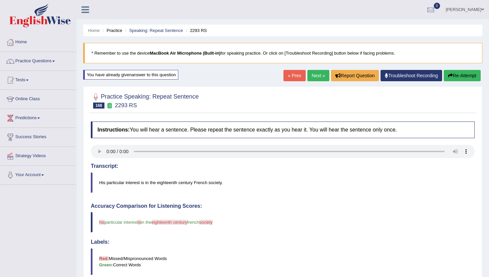
click at [315, 75] on link "Next »" at bounding box center [318, 75] width 22 height 11
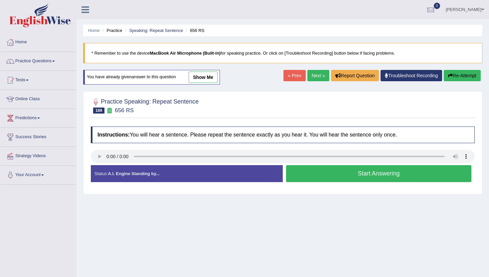
click at [311, 165] on div "Instructions: You will hear a sentence. Please repeat the sentence exactly as y…" at bounding box center [282, 157] width 387 height 68
click at [309, 171] on button "Start Answering" at bounding box center [378, 173] width 185 height 17
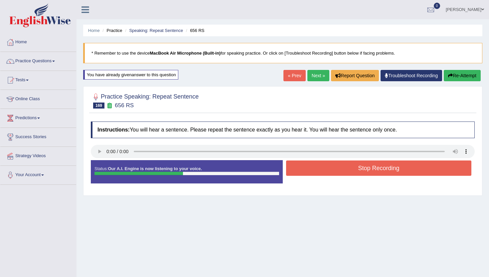
click at [309, 171] on button "Stop Recording" at bounding box center [378, 167] width 185 height 15
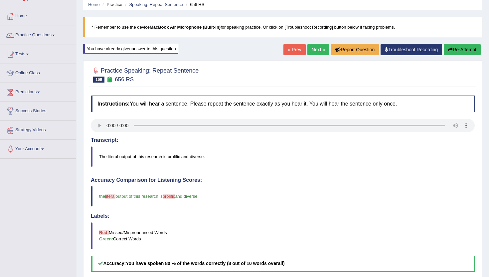
scroll to position [13, 0]
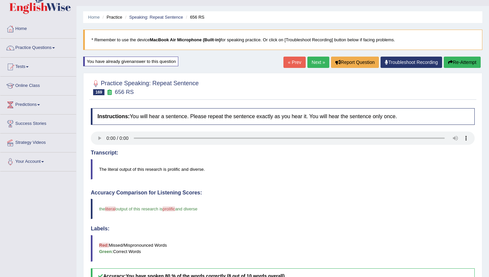
click at [307, 63] on link "Next »" at bounding box center [318, 62] width 22 height 11
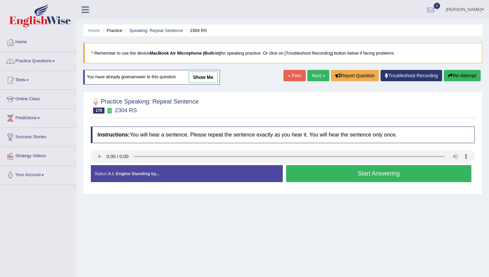
click at [316, 170] on button "Start Answering" at bounding box center [378, 173] width 185 height 17
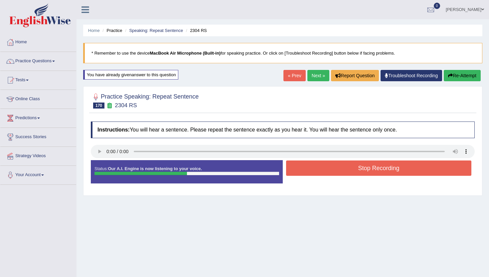
click at [316, 170] on button "Stop Recording" at bounding box center [378, 167] width 185 height 15
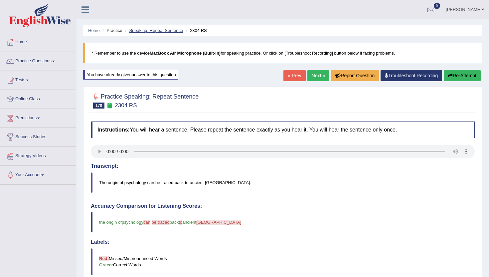
click at [146, 30] on link "Speaking: Repeat Sentence" at bounding box center [156, 30] width 54 height 5
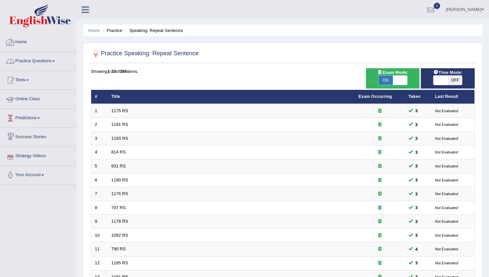
click at [49, 62] on link "Practice Questions" at bounding box center [38, 60] width 76 height 17
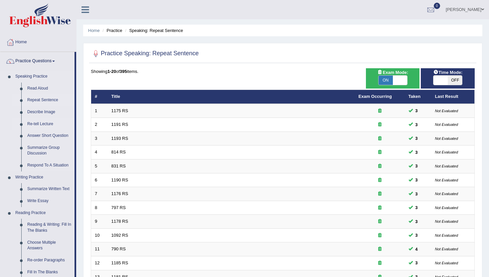
click at [51, 124] on link "Re-tell Lecture" at bounding box center [49, 124] width 50 height 12
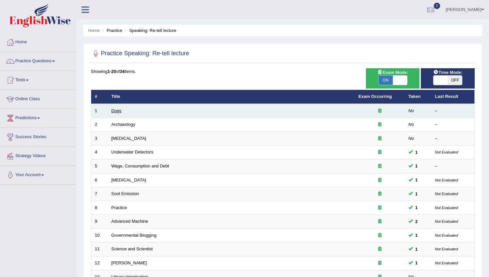
click at [115, 111] on link "Dogs" at bounding box center [116, 110] width 10 height 5
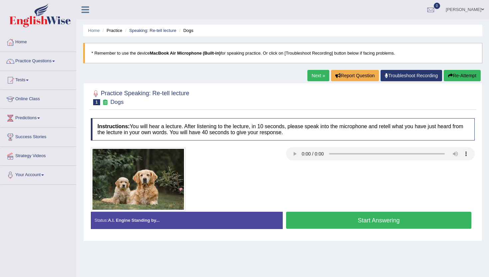
click at [359, 227] on button "Start Answering" at bounding box center [378, 220] width 185 height 17
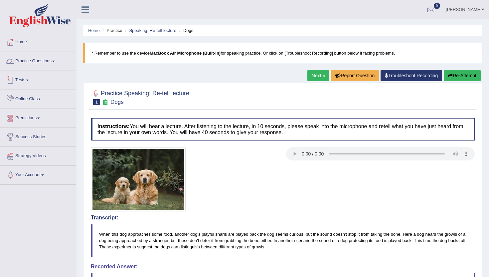
click at [47, 63] on link "Practice Questions" at bounding box center [38, 60] width 76 height 17
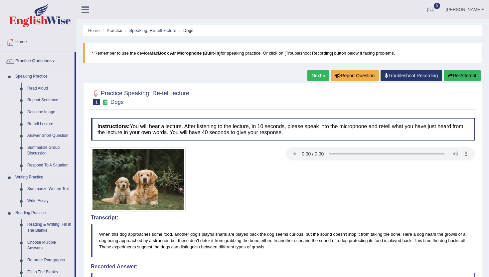
click at [44, 137] on link "Answer Short Question" at bounding box center [49, 136] width 50 height 12
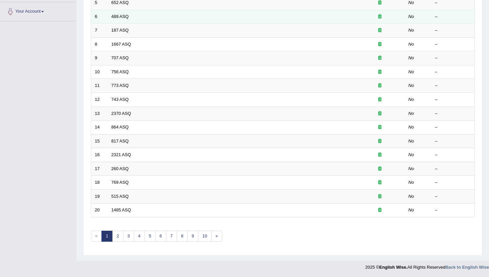
scroll to position [164, 0]
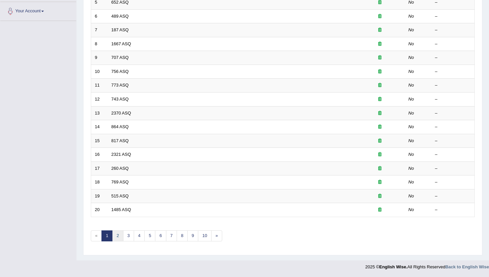
click at [120, 237] on link "2" at bounding box center [117, 235] width 11 height 11
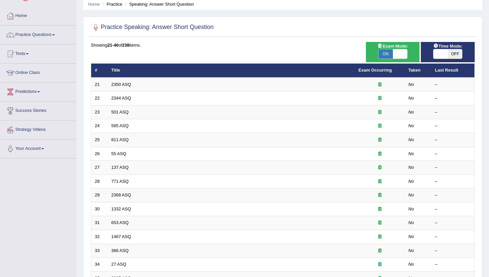
scroll to position [40, 0]
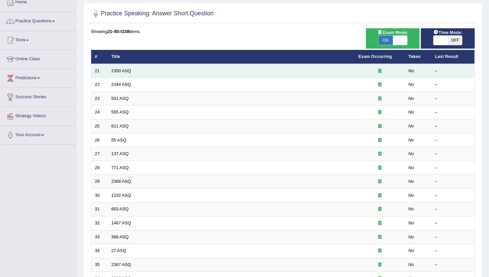
click at [123, 67] on td "2350 ASQ" at bounding box center [231, 71] width 247 height 14
click at [122, 69] on link "2350 ASQ" at bounding box center [121, 70] width 20 height 5
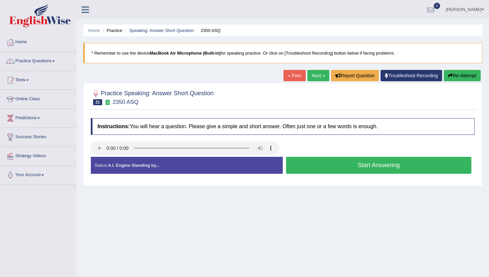
click at [290, 164] on button "Start Answering" at bounding box center [378, 165] width 185 height 17
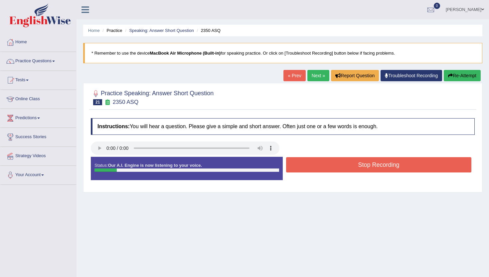
click at [290, 164] on button "Stop Recording" at bounding box center [378, 164] width 185 height 15
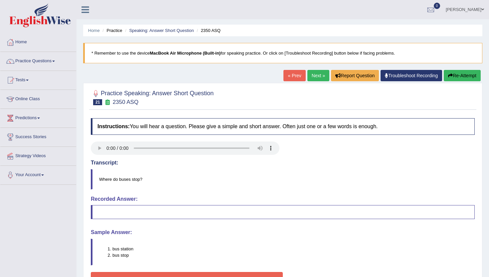
click at [316, 77] on link "Next »" at bounding box center [318, 75] width 22 height 11
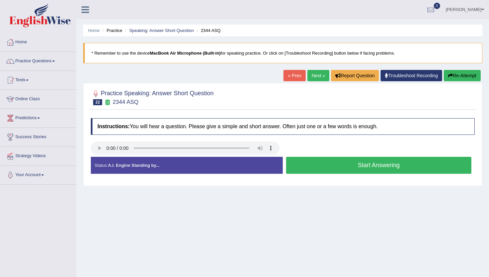
click at [313, 76] on link "Next »" at bounding box center [318, 75] width 22 height 11
click at [291, 172] on button "Start Answering" at bounding box center [378, 165] width 185 height 17
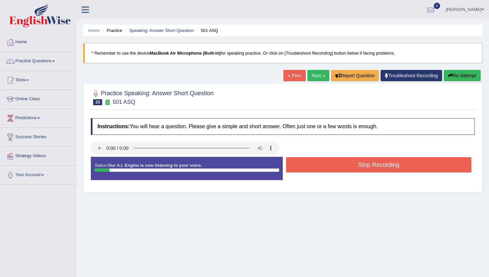
click at [291, 172] on button "Stop Recording" at bounding box center [378, 164] width 185 height 15
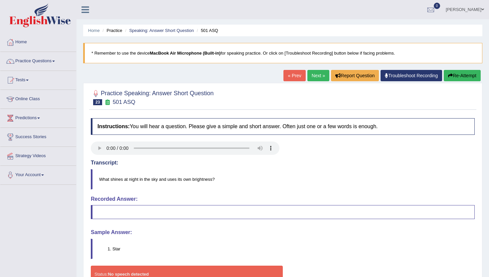
click at [321, 74] on link "Next »" at bounding box center [318, 75] width 22 height 11
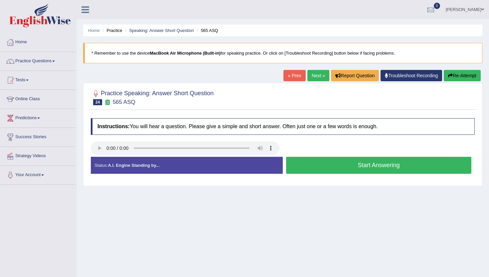
click at [294, 163] on button "Start Answering" at bounding box center [378, 165] width 185 height 17
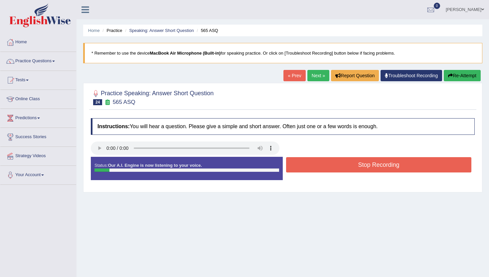
click at [294, 163] on button "Stop Recording" at bounding box center [378, 164] width 185 height 15
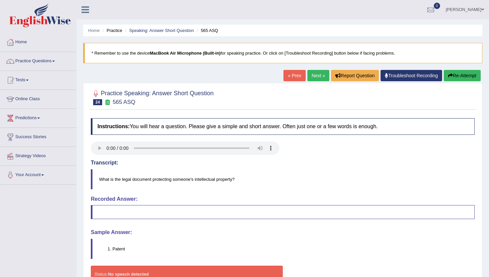
click at [307, 77] on link "Next »" at bounding box center [318, 75] width 22 height 11
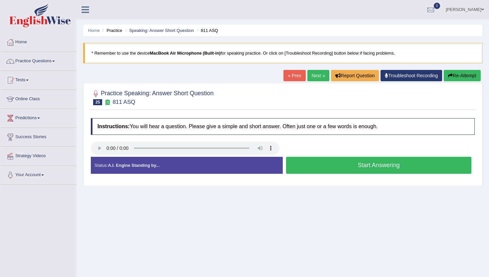
click at [315, 171] on button "Start Answering" at bounding box center [378, 165] width 185 height 17
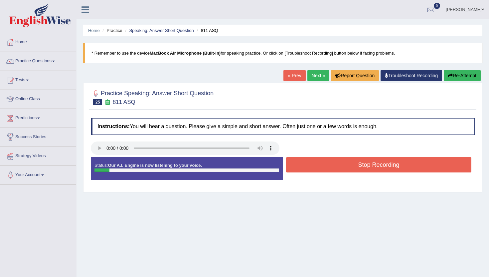
click at [315, 171] on button "Stop Recording" at bounding box center [378, 164] width 185 height 15
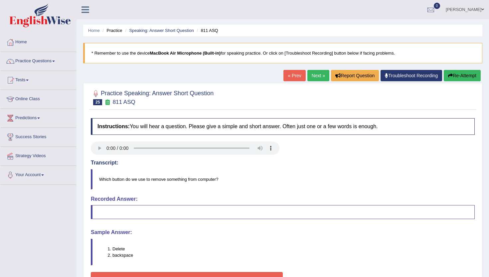
click at [313, 73] on link "Next »" at bounding box center [318, 75] width 22 height 11
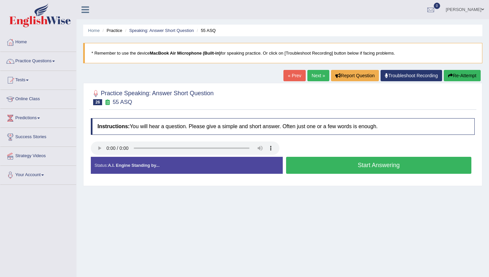
click at [315, 170] on button "Start Answering" at bounding box center [378, 165] width 185 height 17
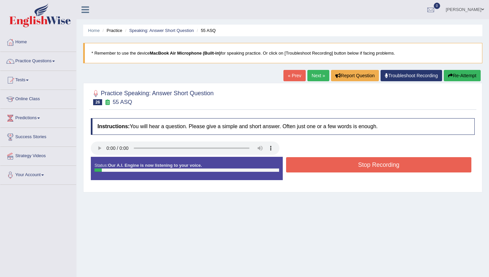
click at [315, 170] on button "Stop Recording" at bounding box center [378, 164] width 185 height 15
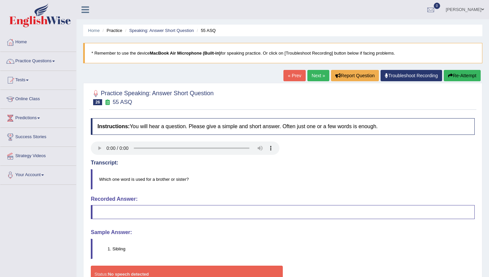
click at [311, 75] on link "Next »" at bounding box center [318, 75] width 22 height 11
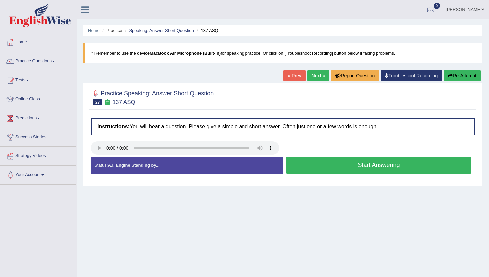
click at [296, 171] on button "Start Answering" at bounding box center [378, 165] width 185 height 17
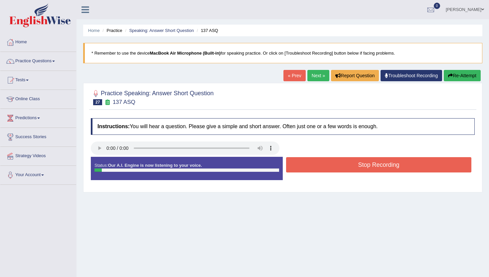
click at [296, 171] on button "Stop Recording" at bounding box center [378, 164] width 185 height 15
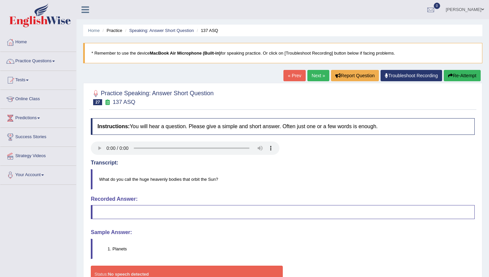
click at [310, 75] on link "Next »" at bounding box center [318, 75] width 22 height 11
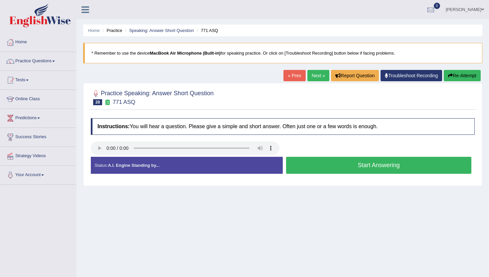
click at [299, 166] on button "Start Answering" at bounding box center [378, 165] width 185 height 17
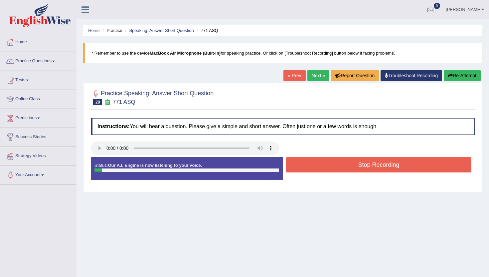
click at [299, 166] on button "Stop Recording" at bounding box center [378, 164] width 185 height 15
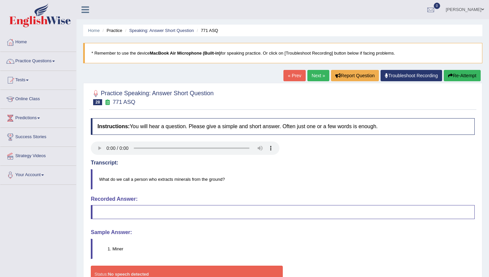
click at [307, 79] on link "Next »" at bounding box center [318, 75] width 22 height 11
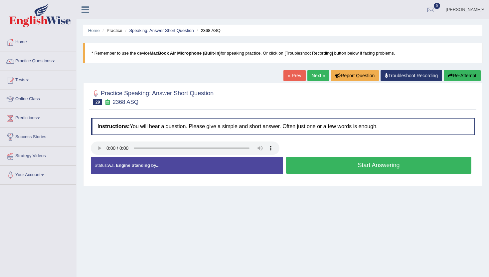
click at [323, 168] on button "Start Answering" at bounding box center [378, 165] width 185 height 17
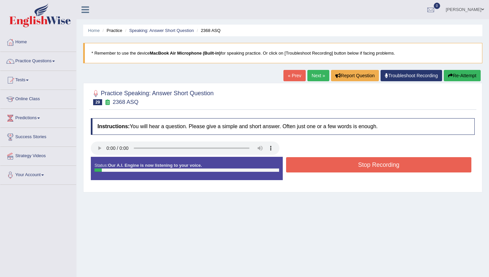
click at [323, 168] on button "Stop Recording" at bounding box center [378, 164] width 185 height 15
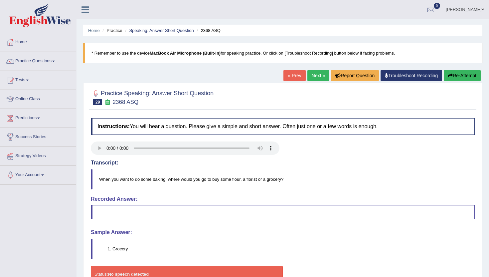
click at [315, 73] on link "Next »" at bounding box center [318, 75] width 22 height 11
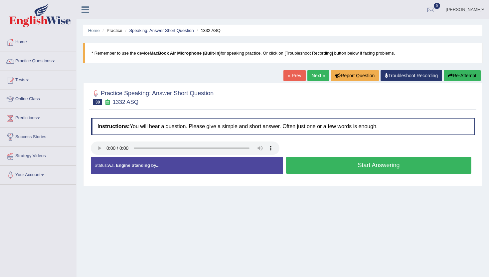
click at [314, 166] on button "Start Answering" at bounding box center [378, 165] width 185 height 17
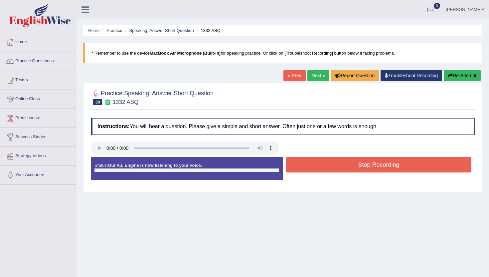
click at [314, 166] on button "Stop Recording" at bounding box center [378, 164] width 185 height 15
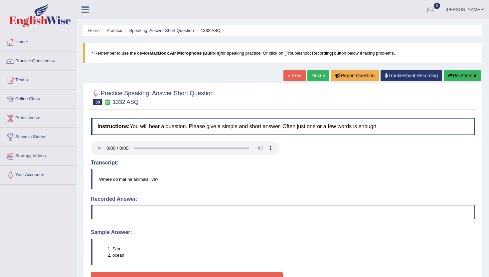
click at [312, 74] on link "Next »" at bounding box center [318, 75] width 22 height 11
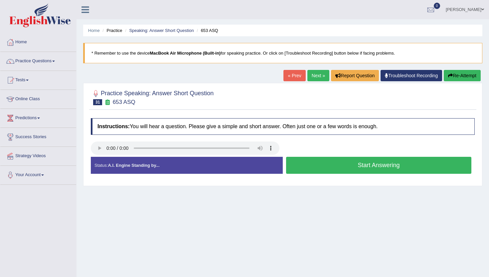
click at [296, 164] on button "Start Answering" at bounding box center [378, 165] width 185 height 17
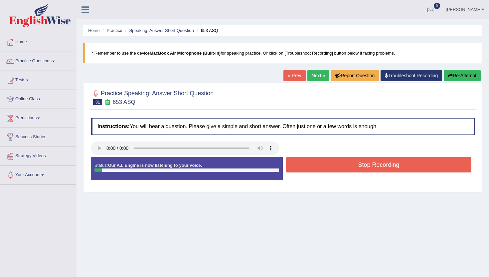
click at [296, 164] on button "Stop Recording" at bounding box center [378, 164] width 185 height 15
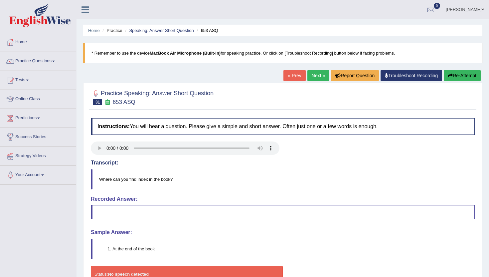
click at [311, 76] on link "Next »" at bounding box center [318, 75] width 22 height 11
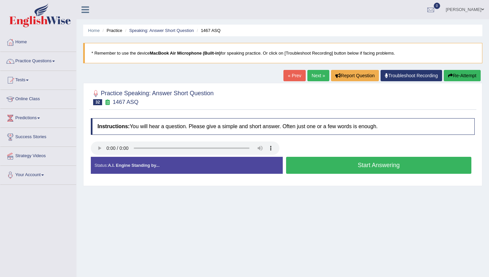
click at [305, 165] on button "Start Answering" at bounding box center [378, 165] width 185 height 17
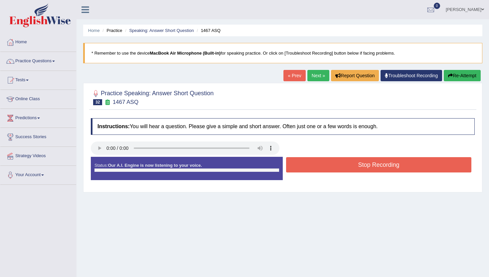
click at [305, 165] on button "Stop Recording" at bounding box center [378, 164] width 185 height 15
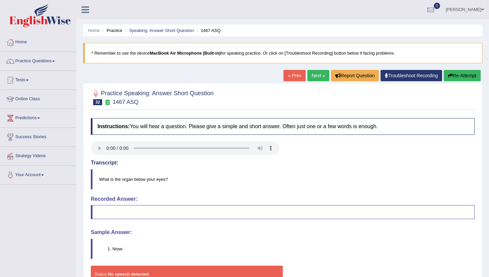
click at [315, 73] on link "Next »" at bounding box center [318, 75] width 22 height 11
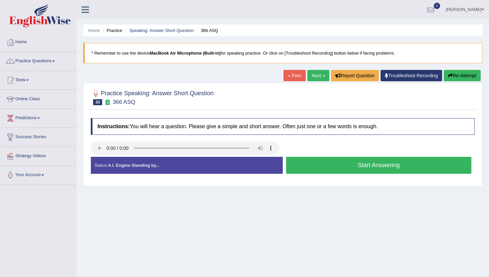
click at [304, 159] on button "Start Answering" at bounding box center [378, 165] width 185 height 17
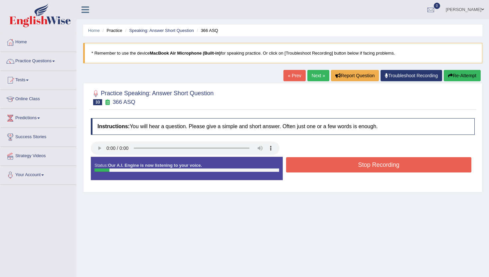
click at [304, 159] on button "Stop Recording" at bounding box center [378, 164] width 185 height 15
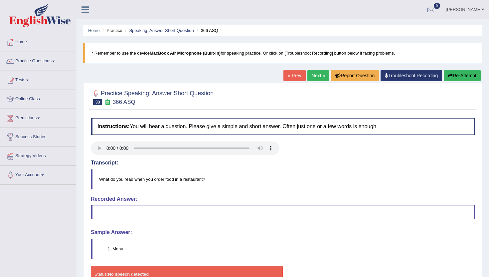
click at [313, 78] on link "Next »" at bounding box center [318, 75] width 22 height 11
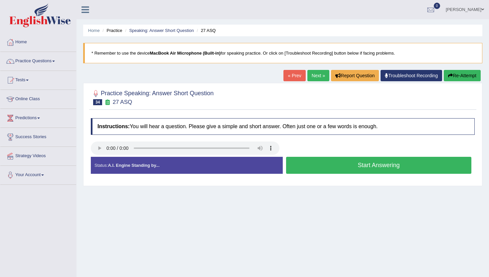
click at [323, 159] on button "Start Answering" at bounding box center [378, 165] width 185 height 17
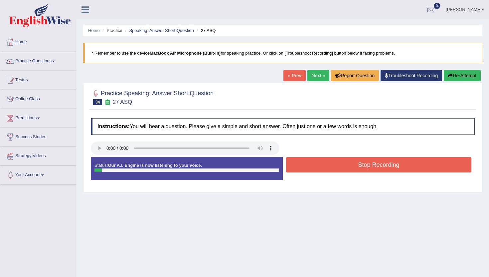
click at [323, 159] on button "Stop Recording" at bounding box center [378, 164] width 185 height 15
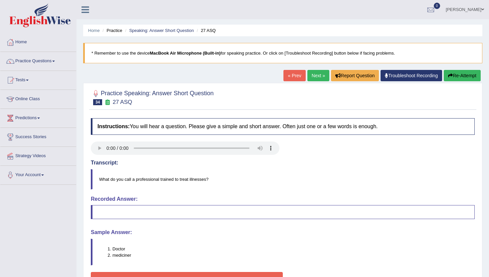
click at [313, 76] on link "Next »" at bounding box center [318, 75] width 22 height 11
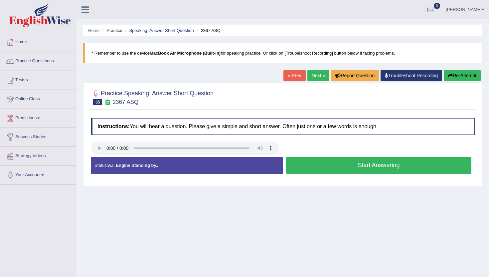
click at [307, 170] on button "Start Answering" at bounding box center [378, 165] width 185 height 17
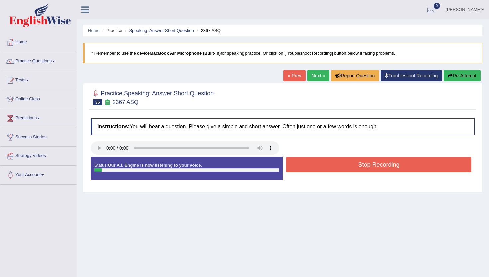
click at [307, 170] on button "Stop Recording" at bounding box center [378, 164] width 185 height 15
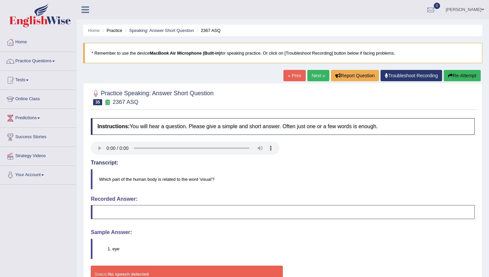
click at [315, 77] on link "Next »" at bounding box center [318, 75] width 22 height 11
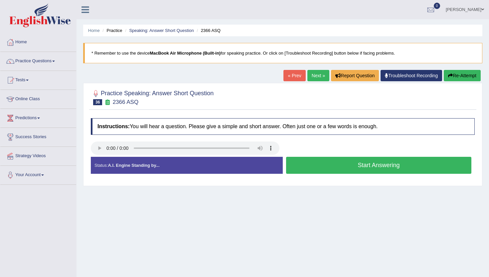
click at [296, 164] on button "Start Answering" at bounding box center [378, 165] width 185 height 17
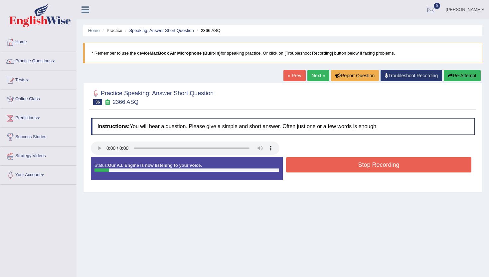
click at [296, 164] on button "Stop Recording" at bounding box center [378, 164] width 185 height 15
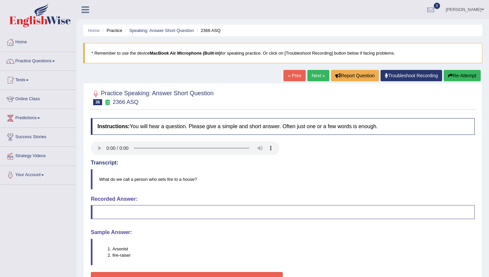
click at [310, 77] on link "Next »" at bounding box center [318, 75] width 22 height 11
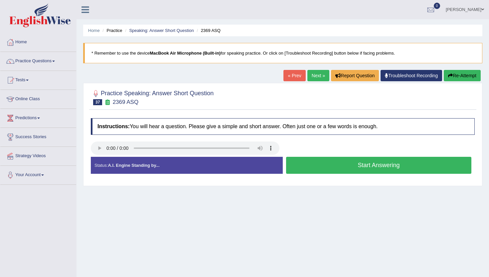
click at [327, 163] on button "Start Answering" at bounding box center [378, 165] width 185 height 17
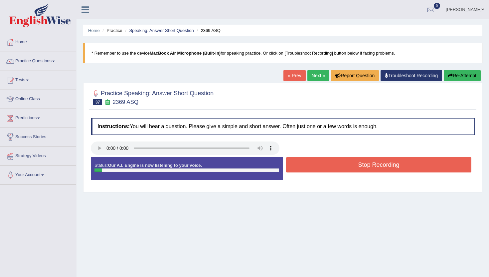
click at [327, 163] on button "Stop Recording" at bounding box center [378, 164] width 185 height 15
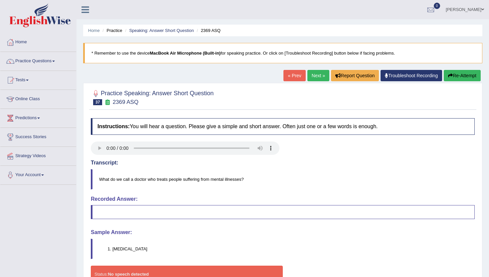
click at [308, 74] on link "Next »" at bounding box center [318, 75] width 22 height 11
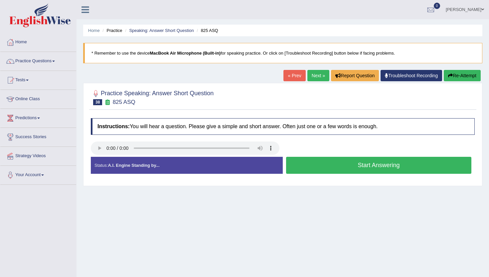
click at [304, 163] on button "Start Answering" at bounding box center [378, 165] width 185 height 17
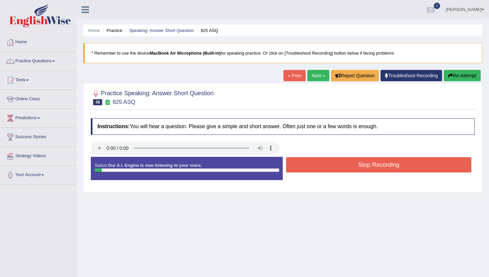
click at [304, 163] on button "Stop Recording" at bounding box center [378, 164] width 185 height 15
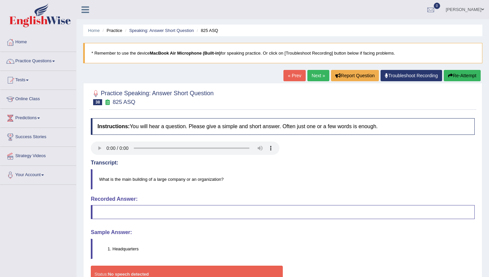
click at [313, 72] on link "Next »" at bounding box center [318, 75] width 22 height 11
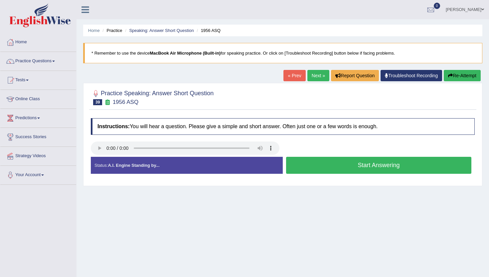
click at [304, 167] on button "Start Answering" at bounding box center [378, 165] width 185 height 17
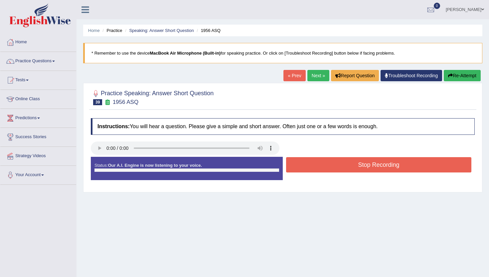
click at [304, 167] on button "Stop Recording" at bounding box center [378, 164] width 185 height 15
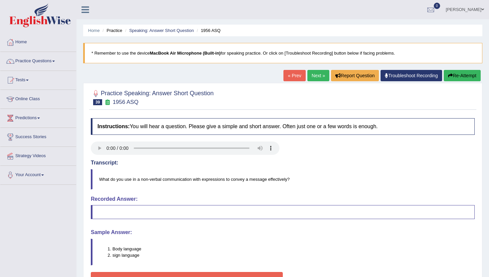
click at [310, 75] on link "Next »" at bounding box center [318, 75] width 22 height 11
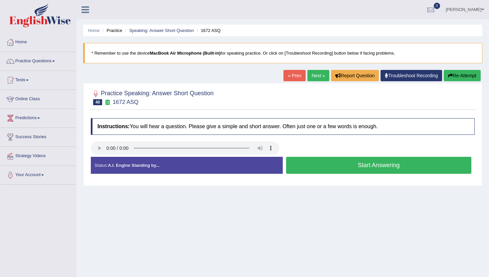
click at [302, 163] on button "Start Answering" at bounding box center [378, 165] width 185 height 17
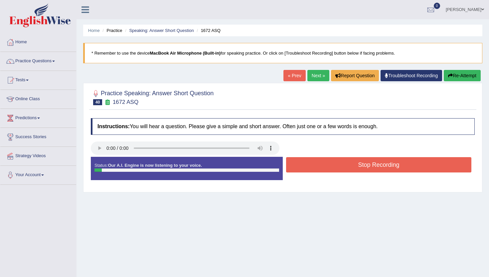
click at [302, 163] on button "Stop Recording" at bounding box center [378, 164] width 185 height 15
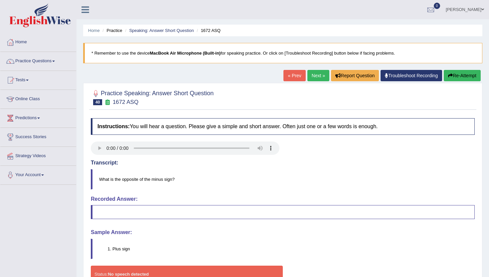
click at [312, 77] on link "Next »" at bounding box center [318, 75] width 22 height 11
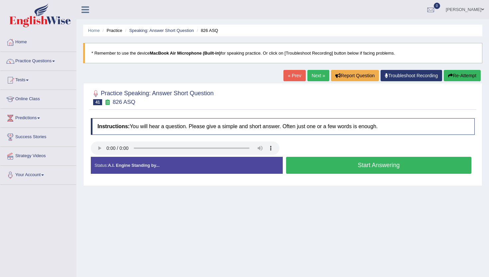
click at [305, 167] on button "Start Answering" at bounding box center [378, 165] width 185 height 17
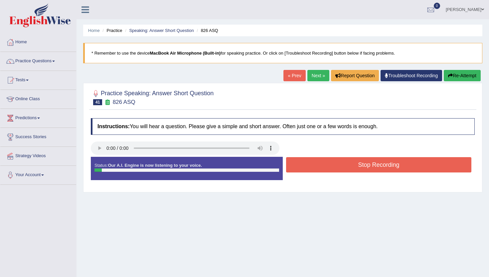
click at [305, 167] on button "Stop Recording" at bounding box center [378, 164] width 185 height 15
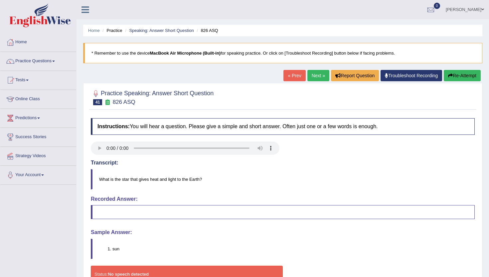
click at [313, 77] on link "Next »" at bounding box center [318, 75] width 22 height 11
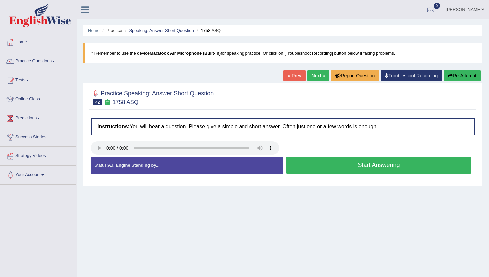
click at [295, 165] on button "Start Answering" at bounding box center [378, 165] width 185 height 17
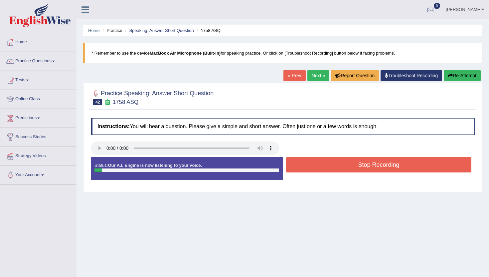
click at [295, 165] on button "Stop Recording" at bounding box center [378, 164] width 185 height 15
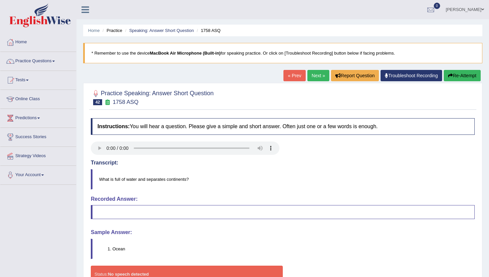
click at [307, 74] on link "Next »" at bounding box center [318, 75] width 22 height 11
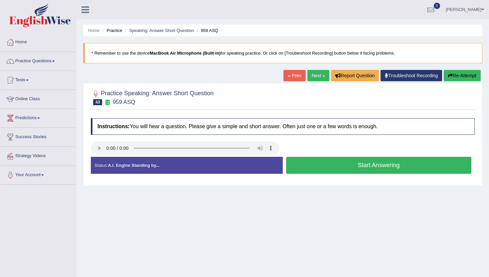
click at [293, 166] on button "Start Answering" at bounding box center [378, 165] width 185 height 17
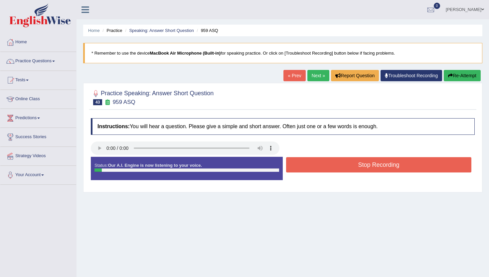
click at [294, 166] on button "Stop Recording" at bounding box center [378, 164] width 185 height 15
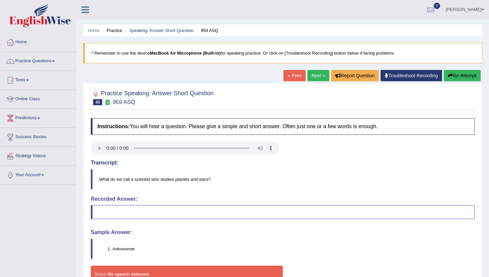
click at [315, 75] on link "Next »" at bounding box center [318, 75] width 22 height 11
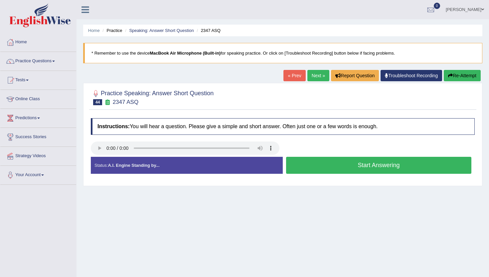
click at [322, 168] on button "Start Answering" at bounding box center [378, 165] width 185 height 17
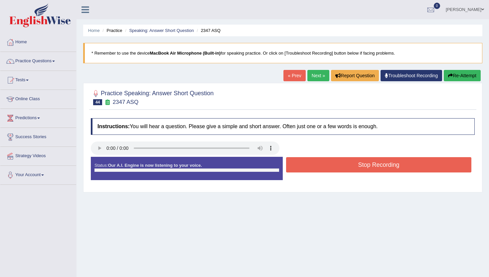
click at [322, 168] on button "Stop Recording" at bounding box center [378, 164] width 185 height 15
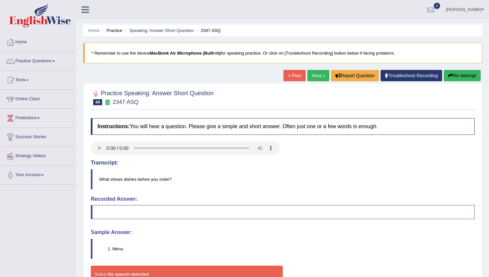
click at [311, 75] on link "Next »" at bounding box center [318, 75] width 22 height 11
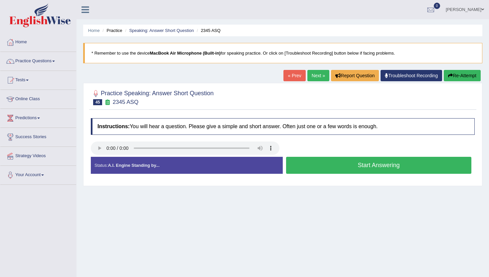
click at [348, 165] on button "Start Answering" at bounding box center [378, 165] width 185 height 17
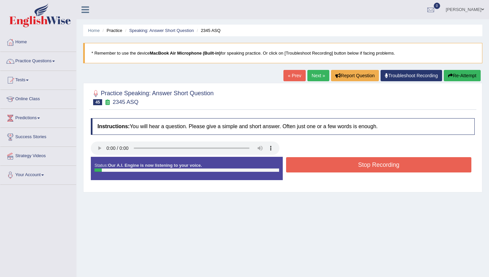
click at [348, 165] on button "Stop Recording" at bounding box center [378, 164] width 185 height 15
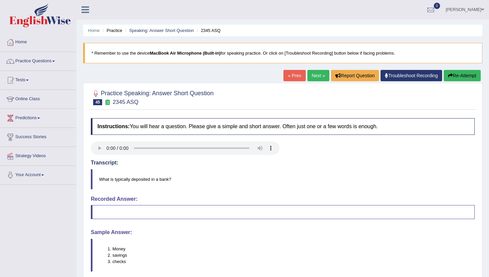
click at [316, 73] on link "Next »" at bounding box center [318, 75] width 22 height 11
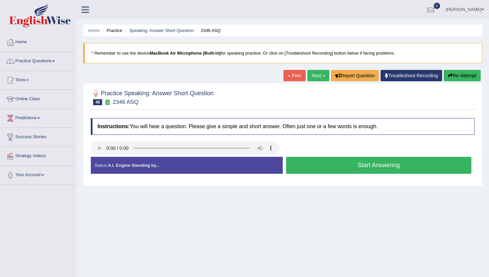
click at [301, 162] on button "Start Answering" at bounding box center [378, 165] width 185 height 17
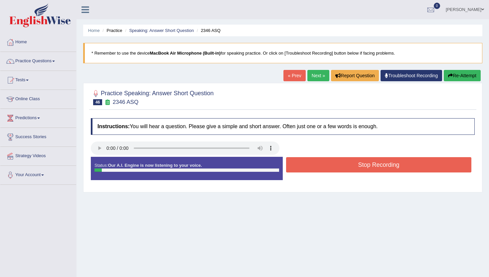
click at [301, 162] on button "Stop Recording" at bounding box center [378, 164] width 185 height 15
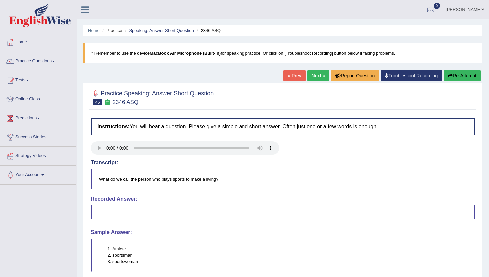
click at [312, 74] on link "Next »" at bounding box center [318, 75] width 22 height 11
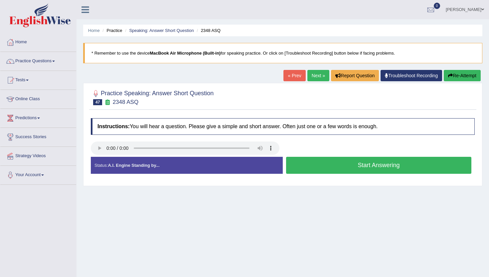
click at [326, 167] on button "Start Answering" at bounding box center [378, 165] width 185 height 17
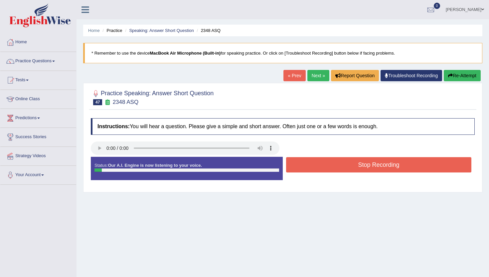
click at [326, 167] on button "Stop Recording" at bounding box center [378, 164] width 185 height 15
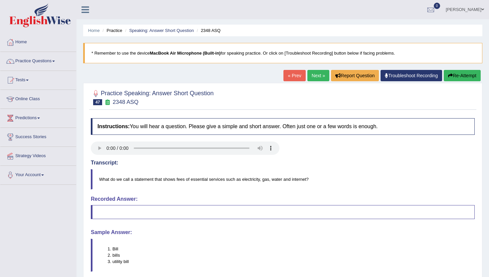
click at [319, 75] on link "Next »" at bounding box center [318, 75] width 22 height 11
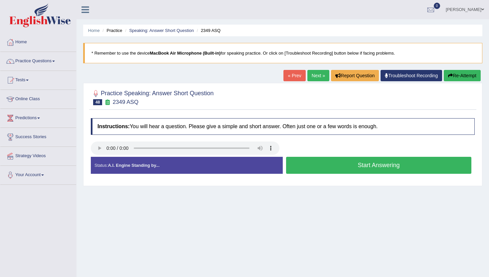
click at [304, 164] on button "Start Answering" at bounding box center [378, 165] width 185 height 17
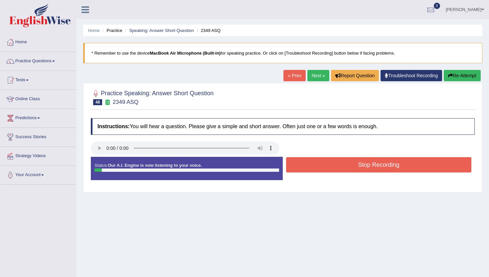
click at [304, 164] on button "Stop Recording" at bounding box center [378, 164] width 185 height 15
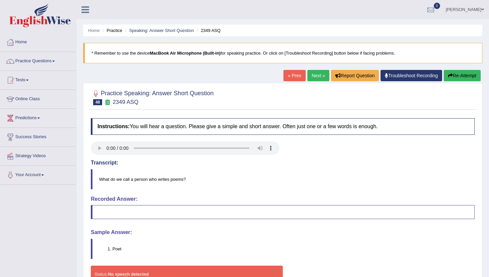
click at [314, 77] on link "Next »" at bounding box center [318, 75] width 22 height 11
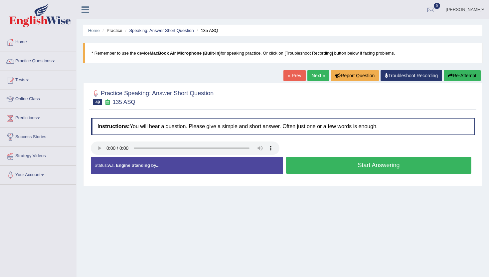
click at [311, 164] on button "Start Answering" at bounding box center [378, 165] width 185 height 17
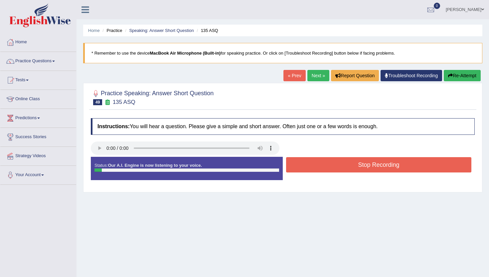
click at [311, 164] on button "Stop Recording" at bounding box center [378, 164] width 185 height 15
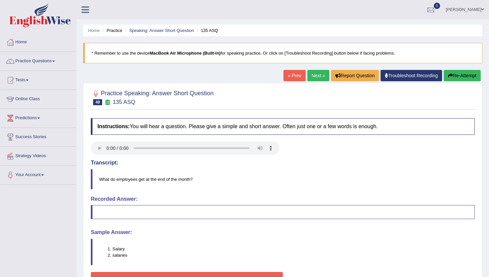
click at [312, 77] on link "Next »" at bounding box center [318, 75] width 22 height 11
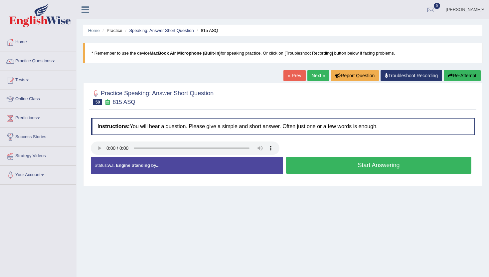
click at [316, 163] on button "Start Answering" at bounding box center [378, 165] width 185 height 17
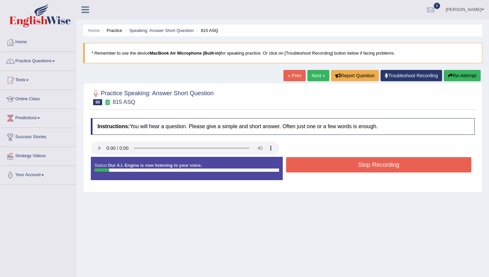
click at [316, 163] on button "Stop Recording" at bounding box center [378, 164] width 185 height 15
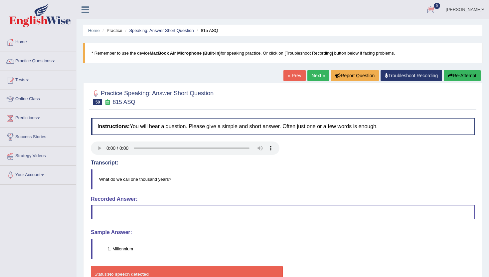
click at [319, 74] on link "Next »" at bounding box center [318, 75] width 22 height 11
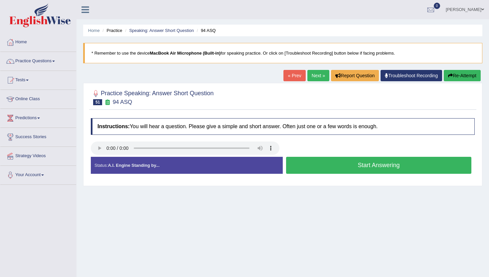
click at [312, 163] on button "Start Answering" at bounding box center [378, 165] width 185 height 17
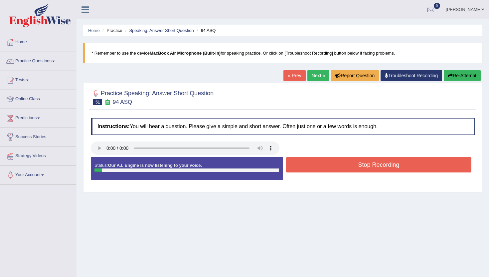
click at [312, 163] on button "Stop Recording" at bounding box center [378, 164] width 185 height 15
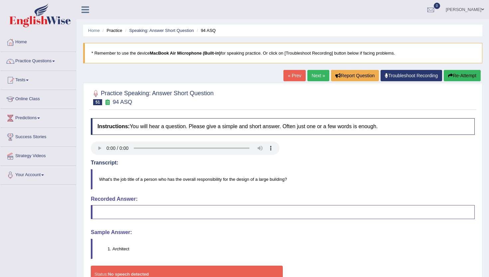
click at [314, 72] on link "Next »" at bounding box center [318, 75] width 22 height 11
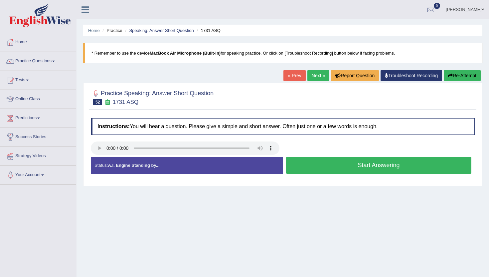
click at [327, 162] on button "Start Answering" at bounding box center [378, 165] width 185 height 17
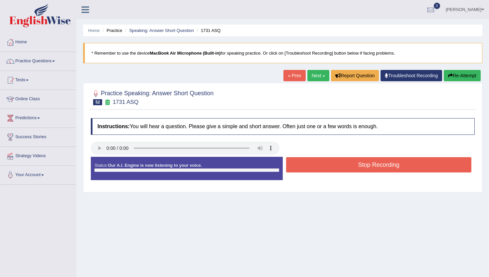
click at [327, 162] on button "Stop Recording" at bounding box center [378, 164] width 185 height 15
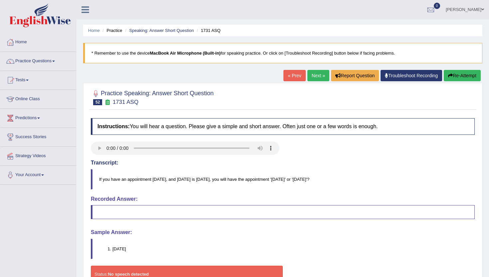
click at [316, 75] on link "Next »" at bounding box center [318, 75] width 22 height 11
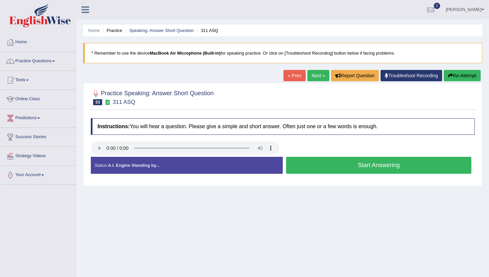
click at [317, 166] on button "Start Answering" at bounding box center [378, 165] width 185 height 17
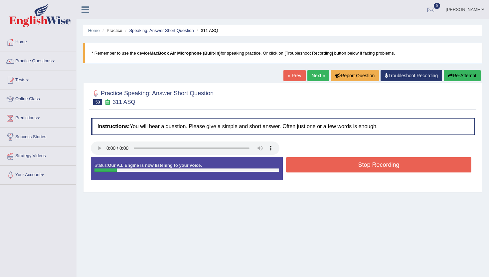
click at [317, 166] on button "Stop Recording" at bounding box center [378, 164] width 185 height 15
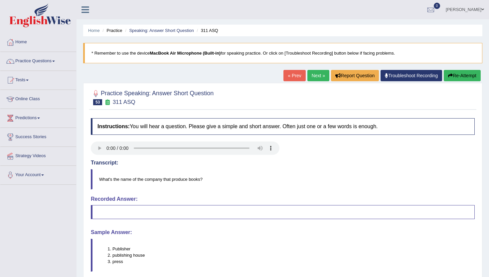
click at [314, 79] on link "Next »" at bounding box center [318, 75] width 22 height 11
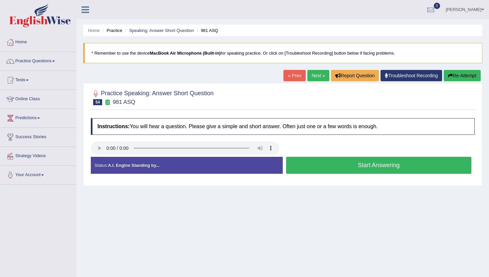
click at [325, 161] on button "Start Answering" at bounding box center [378, 165] width 185 height 17
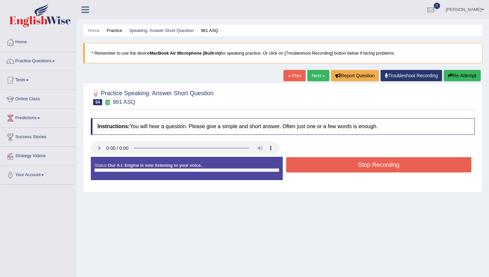
click at [325, 161] on button "Stop Recording" at bounding box center [378, 164] width 185 height 15
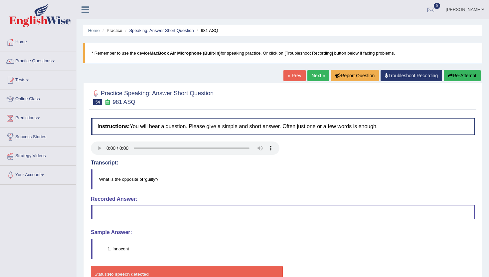
click at [317, 80] on link "Next »" at bounding box center [318, 75] width 22 height 11
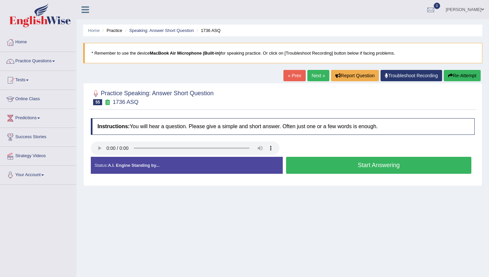
click at [324, 162] on button "Start Answering" at bounding box center [378, 165] width 185 height 17
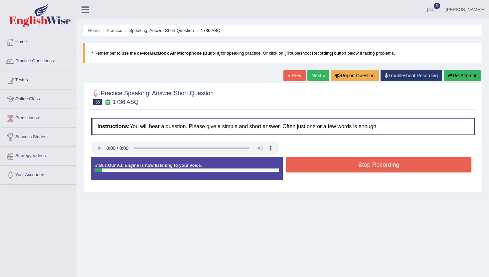
click at [324, 162] on button "Stop Recording" at bounding box center [378, 164] width 185 height 15
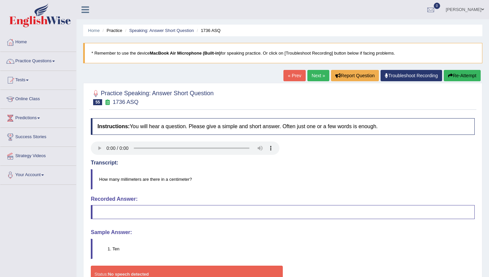
click at [314, 70] on div "Home Practice Speaking: Answer Short Question 1736 ASQ * Remember to use the de…" at bounding box center [282, 166] width 412 height 333
click at [314, 78] on link "Next »" at bounding box center [318, 75] width 22 height 11
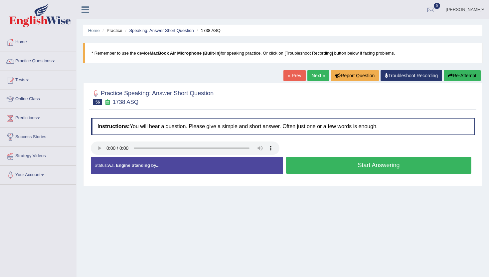
click at [301, 163] on button "Start Answering" at bounding box center [378, 165] width 185 height 17
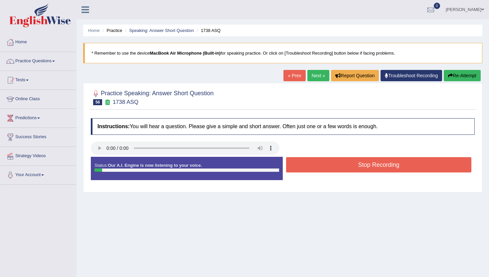
click at [301, 163] on button "Stop Recording" at bounding box center [378, 164] width 185 height 15
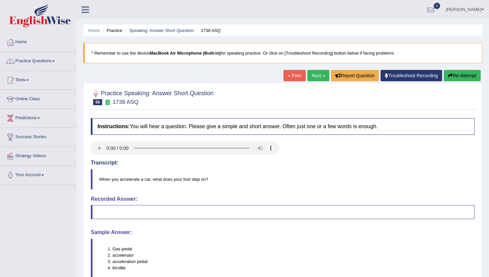
click at [307, 73] on link "Next »" at bounding box center [318, 75] width 22 height 11
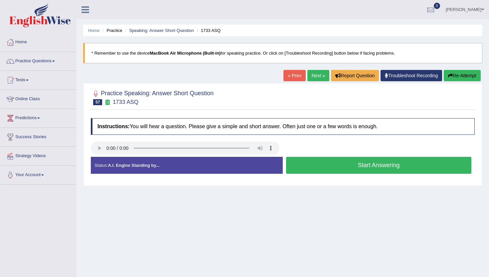
click at [331, 163] on button "Start Answering" at bounding box center [378, 165] width 185 height 17
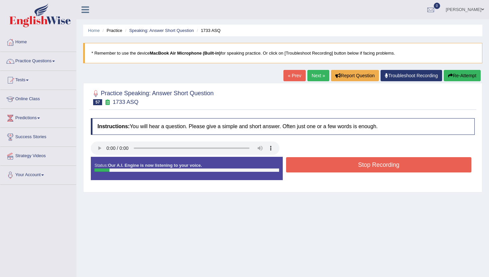
click at [331, 163] on button "Stop Recording" at bounding box center [378, 164] width 185 height 15
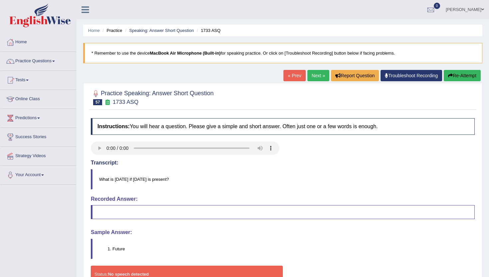
click at [312, 71] on link "Next »" at bounding box center [318, 75] width 22 height 11
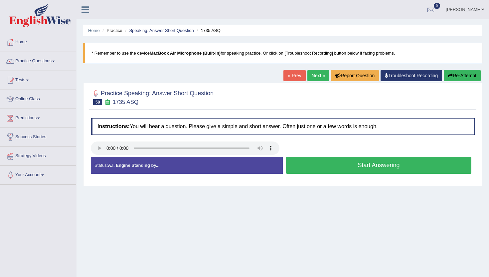
click at [317, 167] on button "Start Answering" at bounding box center [378, 165] width 185 height 17
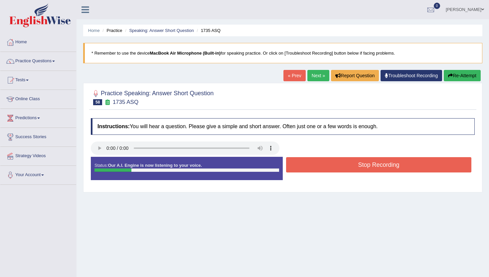
click at [320, 158] on button "Stop Recording" at bounding box center [378, 164] width 185 height 15
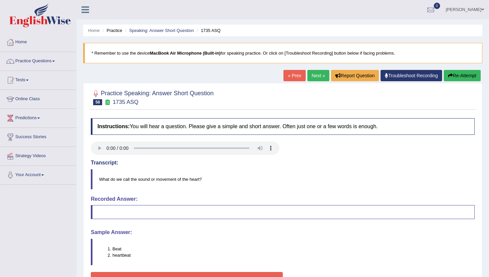
click at [310, 74] on link "Next »" at bounding box center [318, 75] width 22 height 11
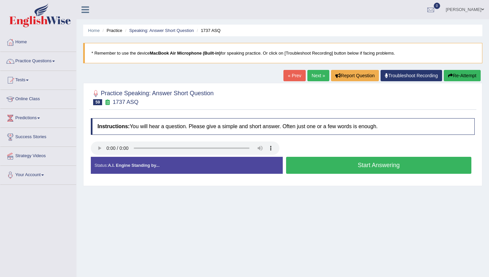
click at [305, 157] on button "Start Answering" at bounding box center [378, 165] width 185 height 17
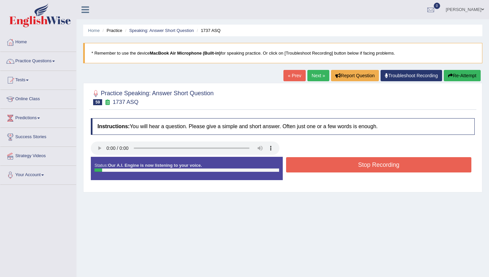
click at [305, 157] on button "Stop Recording" at bounding box center [378, 164] width 185 height 15
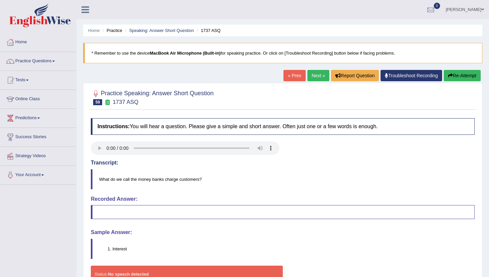
click at [310, 74] on link "Next »" at bounding box center [318, 75] width 22 height 11
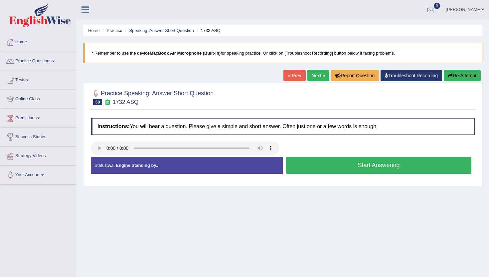
click at [320, 166] on button "Start Answering" at bounding box center [378, 165] width 185 height 17
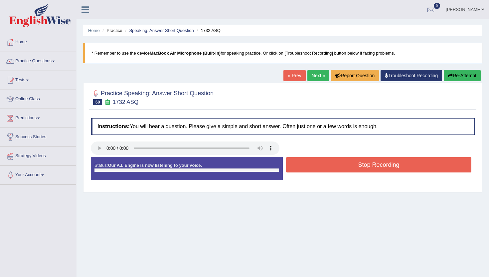
click at [320, 166] on button "Stop Recording" at bounding box center [378, 164] width 185 height 15
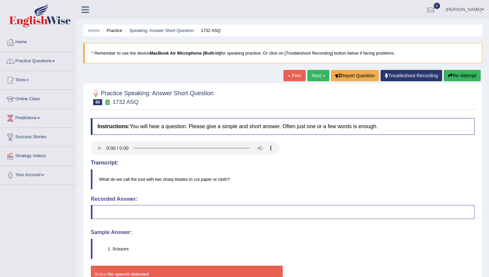
click at [310, 75] on link "Next »" at bounding box center [318, 75] width 22 height 11
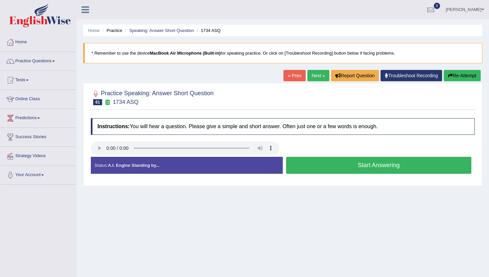
click at [307, 166] on button "Start Answering" at bounding box center [378, 165] width 185 height 17
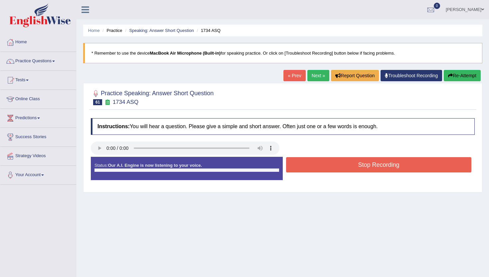
click at [307, 166] on button "Stop Recording" at bounding box center [378, 164] width 185 height 15
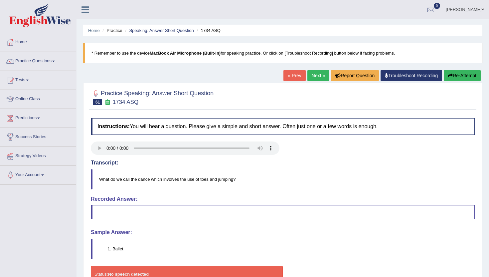
click at [317, 77] on link "Next »" at bounding box center [318, 75] width 22 height 11
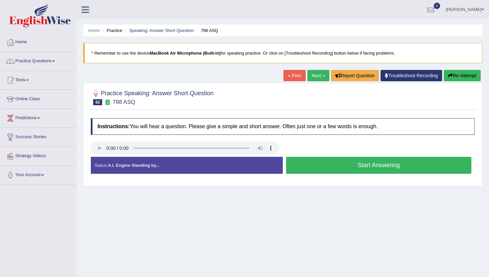
click at [339, 166] on button "Start Answering" at bounding box center [378, 165] width 185 height 17
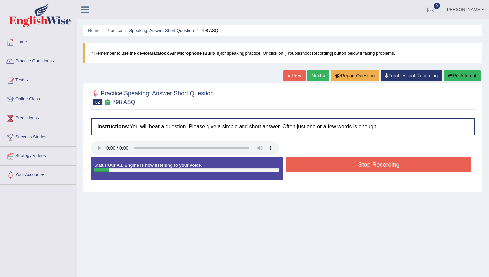
click at [339, 166] on button "Stop Recording" at bounding box center [378, 164] width 185 height 15
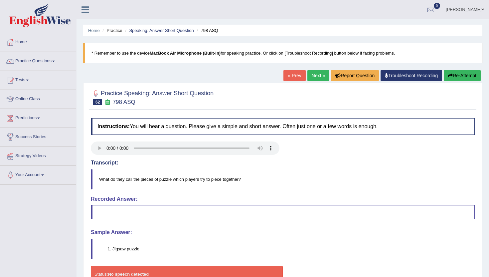
click at [312, 77] on link "Next »" at bounding box center [318, 75] width 22 height 11
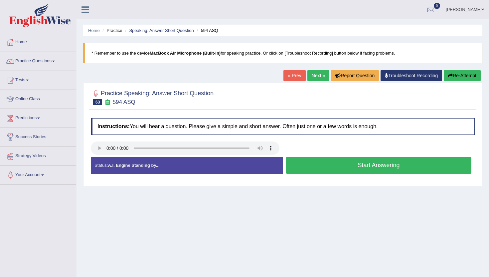
click at [311, 170] on button "Start Answering" at bounding box center [378, 165] width 185 height 17
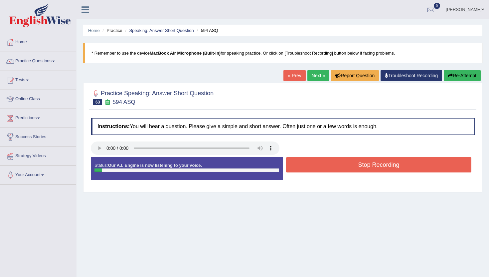
click at [311, 170] on button "Stop Recording" at bounding box center [378, 164] width 185 height 15
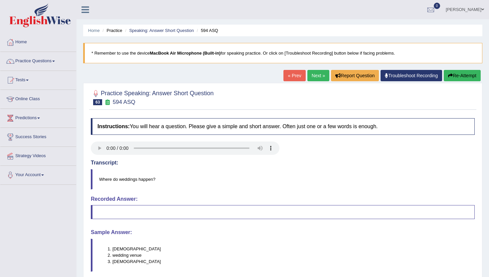
click at [308, 75] on link "Next »" at bounding box center [318, 75] width 22 height 11
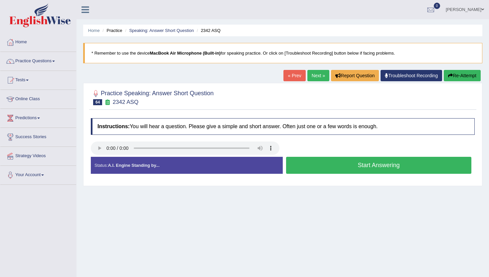
click at [319, 165] on button "Start Answering" at bounding box center [378, 165] width 185 height 17
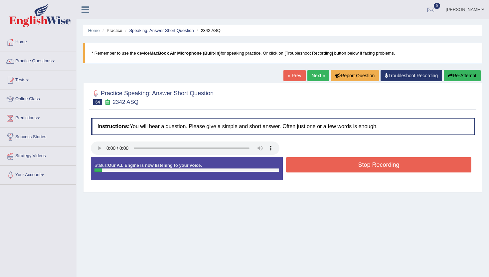
click at [319, 165] on button "Stop Recording" at bounding box center [378, 164] width 185 height 15
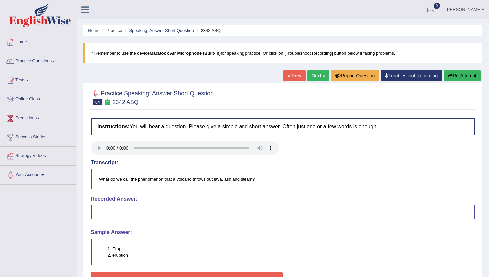
click at [315, 75] on link "Next »" at bounding box center [318, 75] width 22 height 11
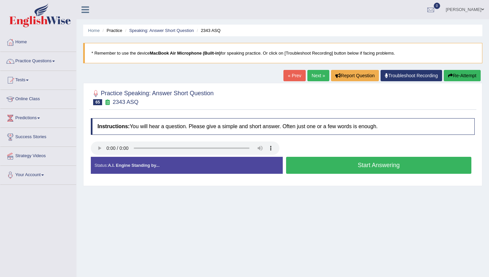
click at [315, 170] on button "Start Answering" at bounding box center [378, 165] width 185 height 17
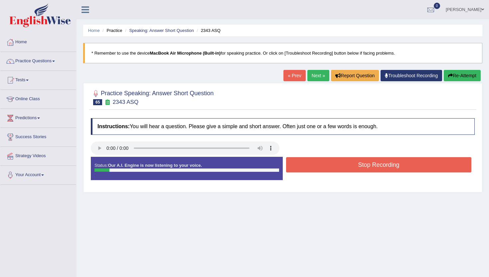
click at [315, 170] on button "Stop Recording" at bounding box center [378, 164] width 185 height 15
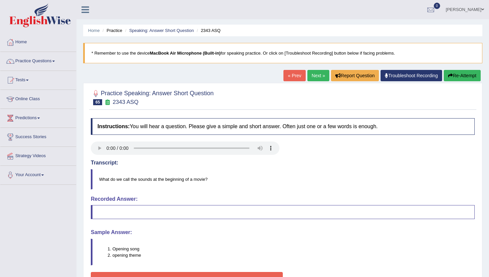
click at [315, 73] on link "Next »" at bounding box center [318, 75] width 22 height 11
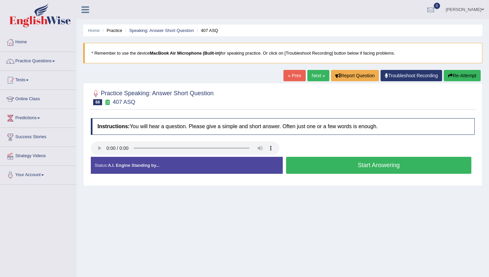
click at [318, 170] on button "Start Answering" at bounding box center [378, 165] width 185 height 17
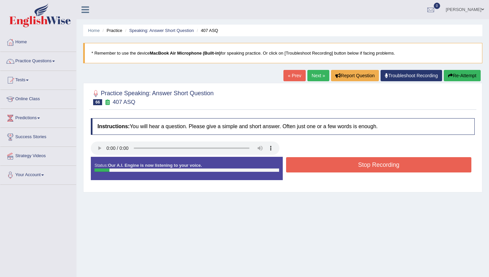
click at [318, 170] on button "Stop Recording" at bounding box center [378, 164] width 185 height 15
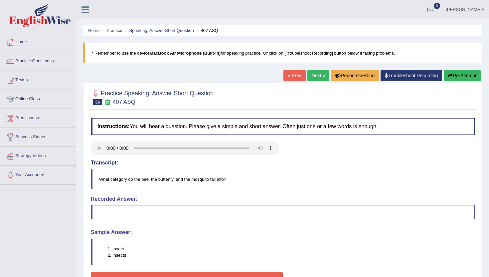
click at [320, 74] on link "Next »" at bounding box center [318, 75] width 22 height 11
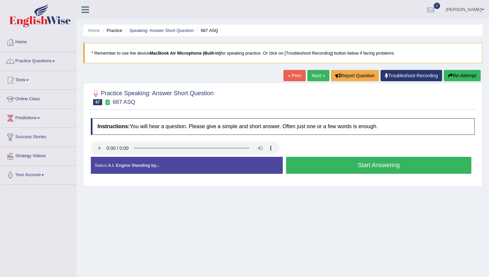
click at [301, 161] on button "Start Answering" at bounding box center [378, 165] width 185 height 17
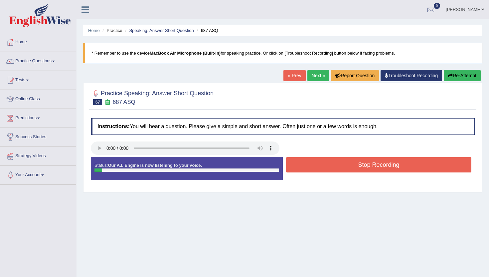
click at [301, 161] on button "Stop Recording" at bounding box center [378, 164] width 185 height 15
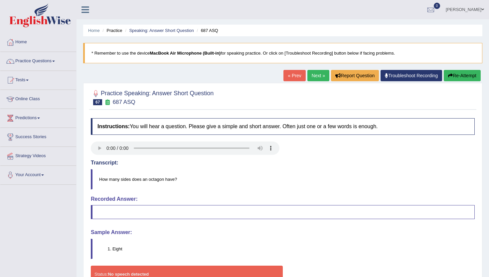
click at [312, 72] on link "Next »" at bounding box center [318, 75] width 22 height 11
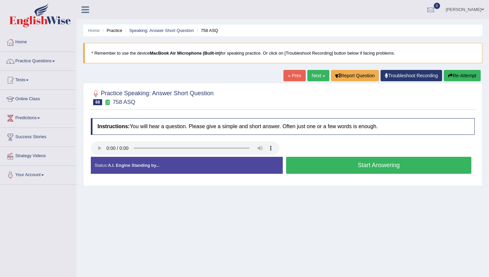
click at [308, 166] on button "Start Answering" at bounding box center [378, 165] width 185 height 17
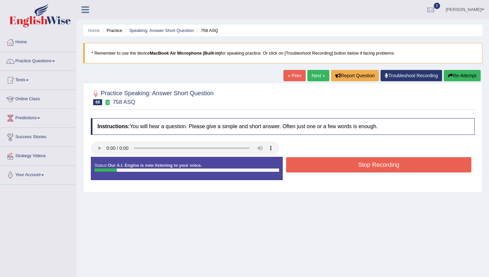
click at [308, 166] on button "Stop Recording" at bounding box center [378, 164] width 185 height 15
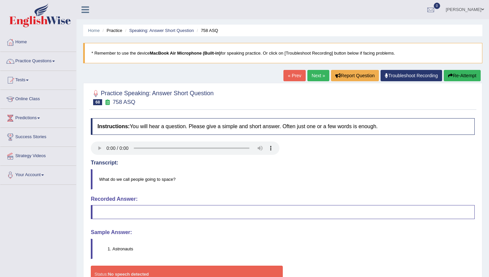
click at [312, 76] on link "Next »" at bounding box center [318, 75] width 22 height 11
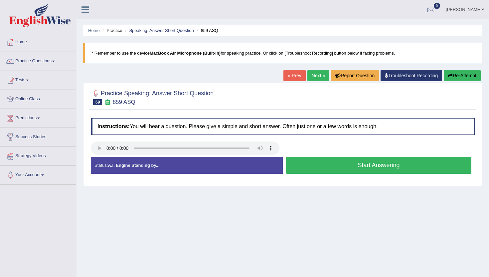
click at [305, 164] on button "Start Answering" at bounding box center [378, 165] width 185 height 17
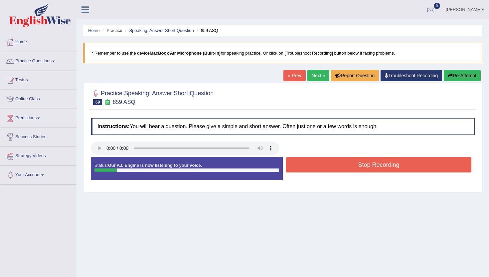
click at [305, 164] on button "Stop Recording" at bounding box center [378, 164] width 185 height 15
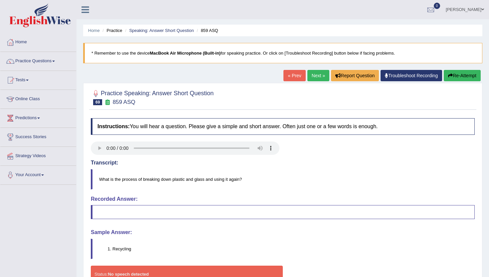
click at [310, 78] on link "Next »" at bounding box center [318, 75] width 22 height 11
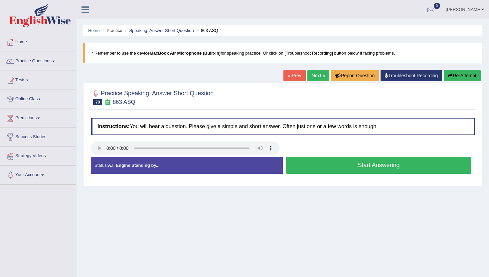
click at [328, 167] on button "Start Answering" at bounding box center [378, 165] width 185 height 17
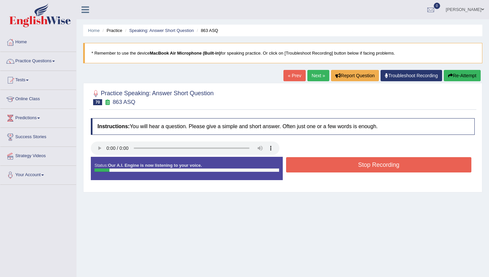
click at [328, 167] on button "Stop Recording" at bounding box center [378, 164] width 185 height 15
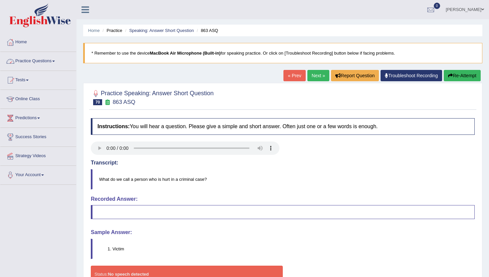
click at [33, 60] on link "Practice Questions" at bounding box center [38, 60] width 76 height 17
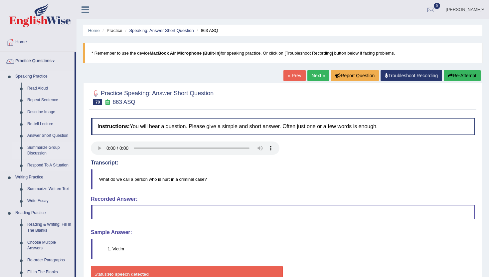
click at [44, 153] on link "Summarize Group Discussion" at bounding box center [49, 151] width 50 height 18
